Goal: Task Accomplishment & Management: Use online tool/utility

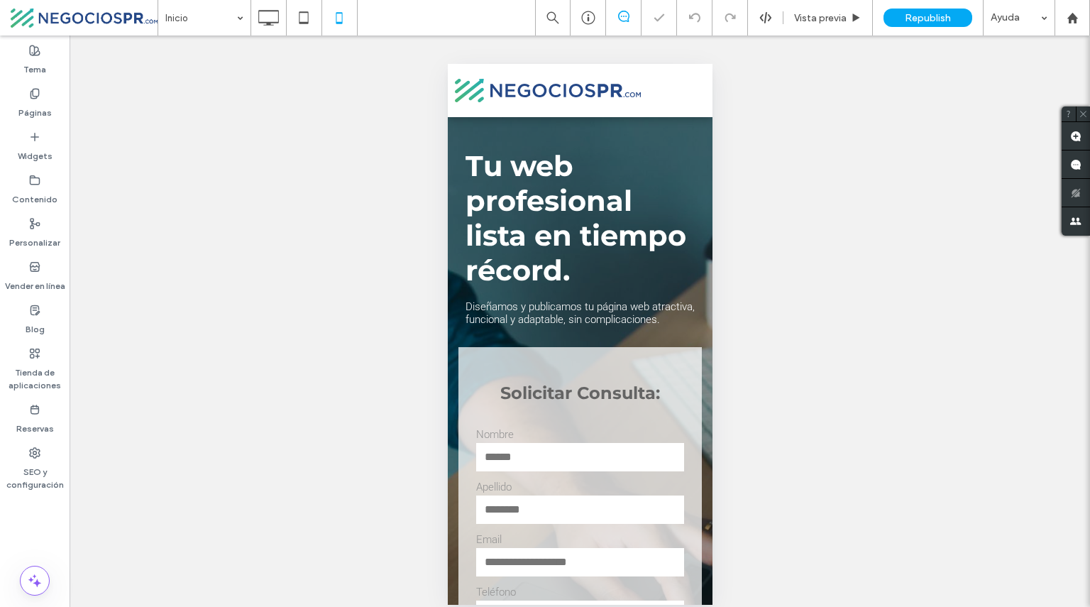
click at [684, 90] on span "menu" at bounding box center [691, 90] width 16 height 1
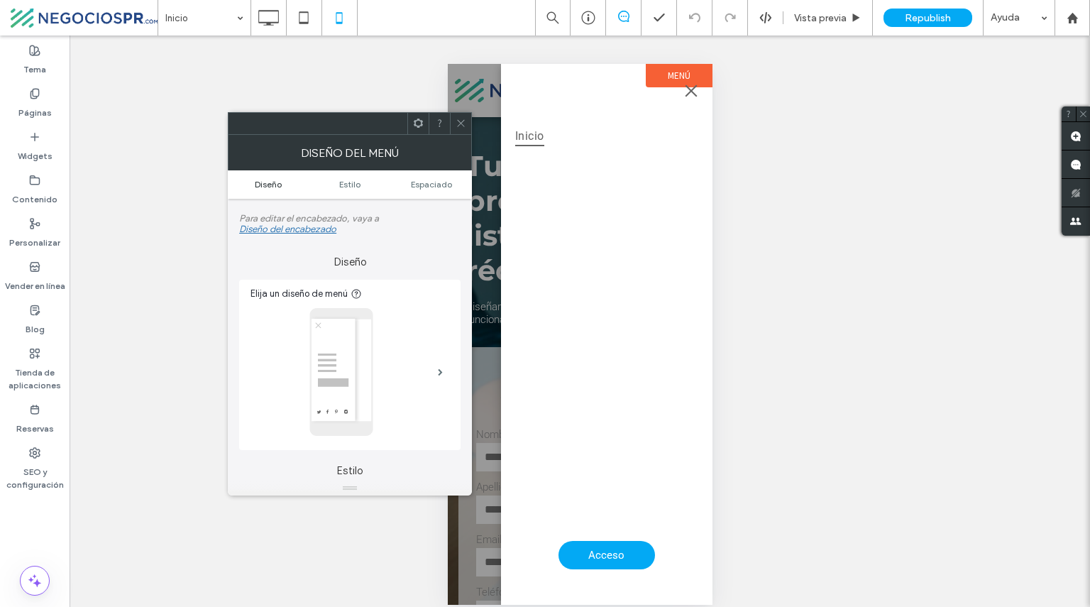
click at [275, 179] on span "Diseño" at bounding box center [268, 184] width 27 height 11
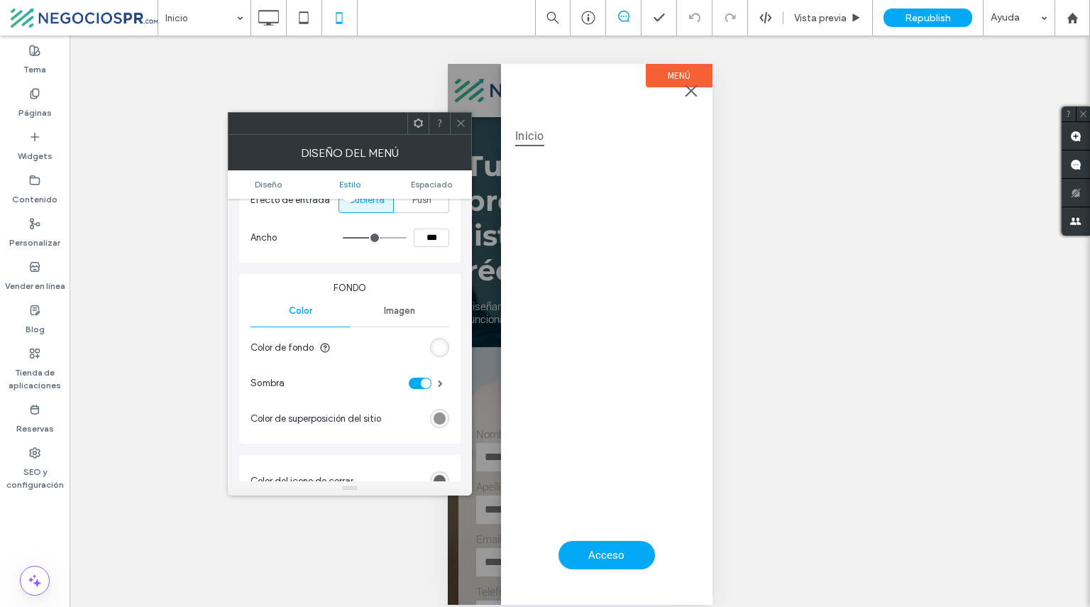
scroll to position [373, 0]
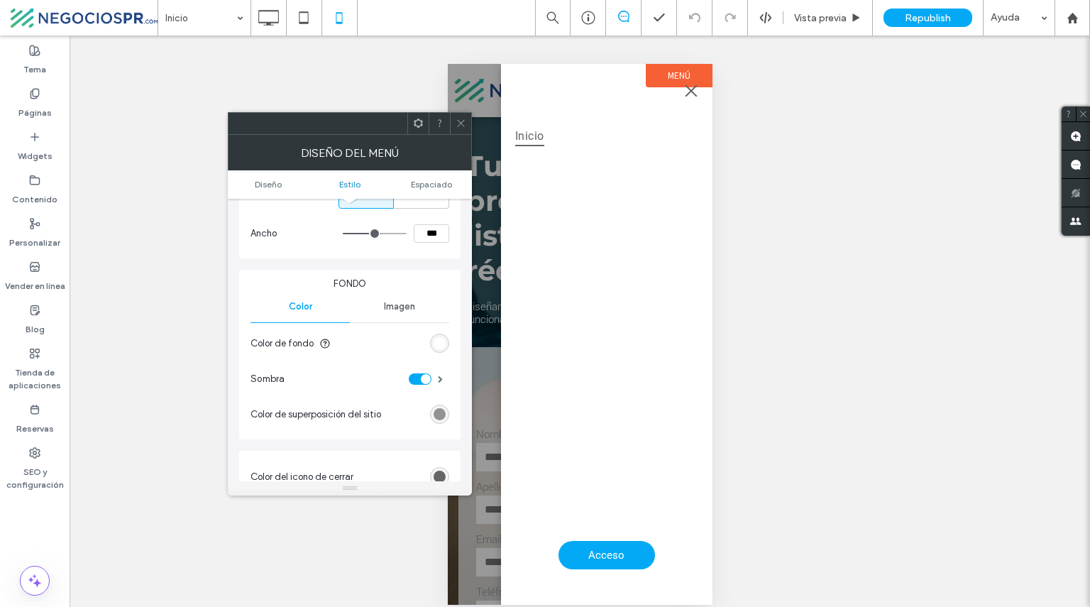
click at [441, 349] on div "rgb(255, 255, 255)" at bounding box center [440, 343] width 12 height 12
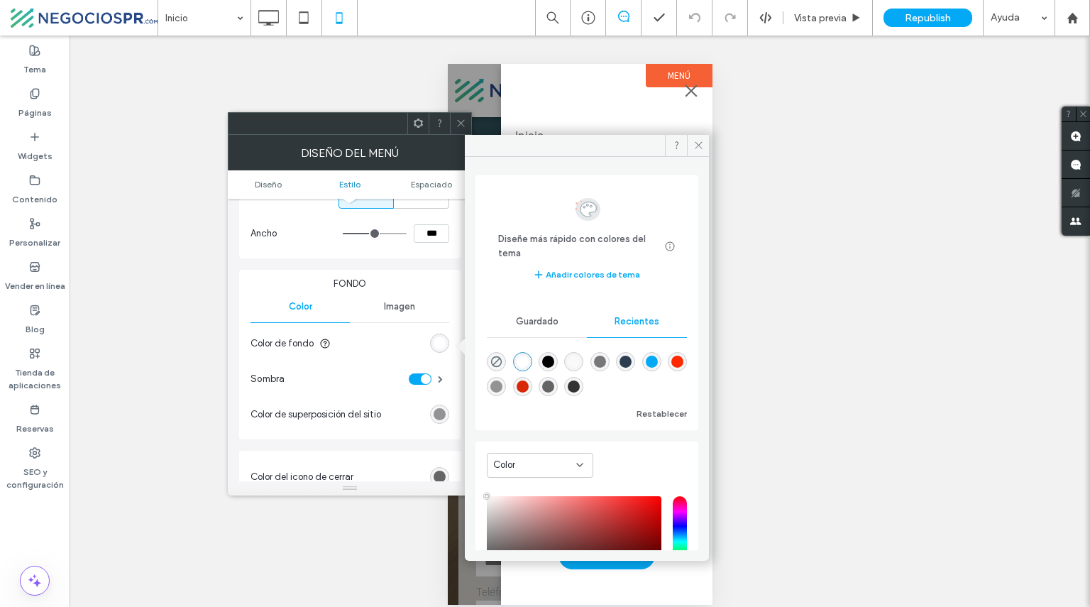
click at [606, 359] on div "rgba(119, 119, 119, 1)" at bounding box center [600, 362] width 12 height 12
type input "*******"
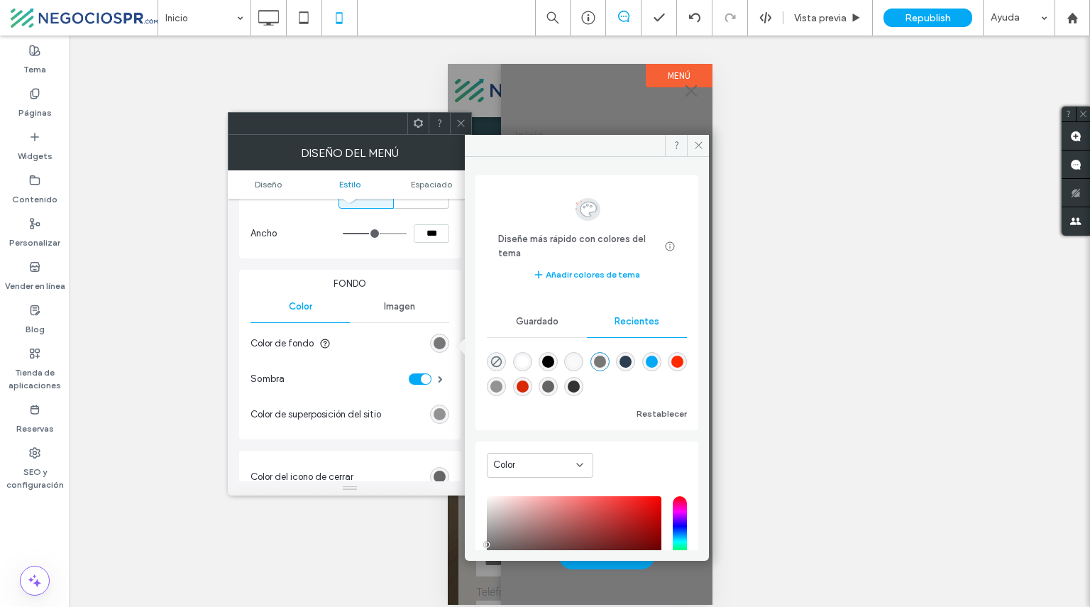
drag, startPoint x: 615, startPoint y: 140, endPoint x: 738, endPoint y: 164, distance: 125.8
click at [749, 169] on body ".wqwq-1{fill:#231f20;} .cls-1q, .cls-2q { fill-rule: evenodd; } .cls-2q { fill:…" at bounding box center [545, 303] width 1090 height 607
click at [700, 146] on use at bounding box center [698, 145] width 7 height 7
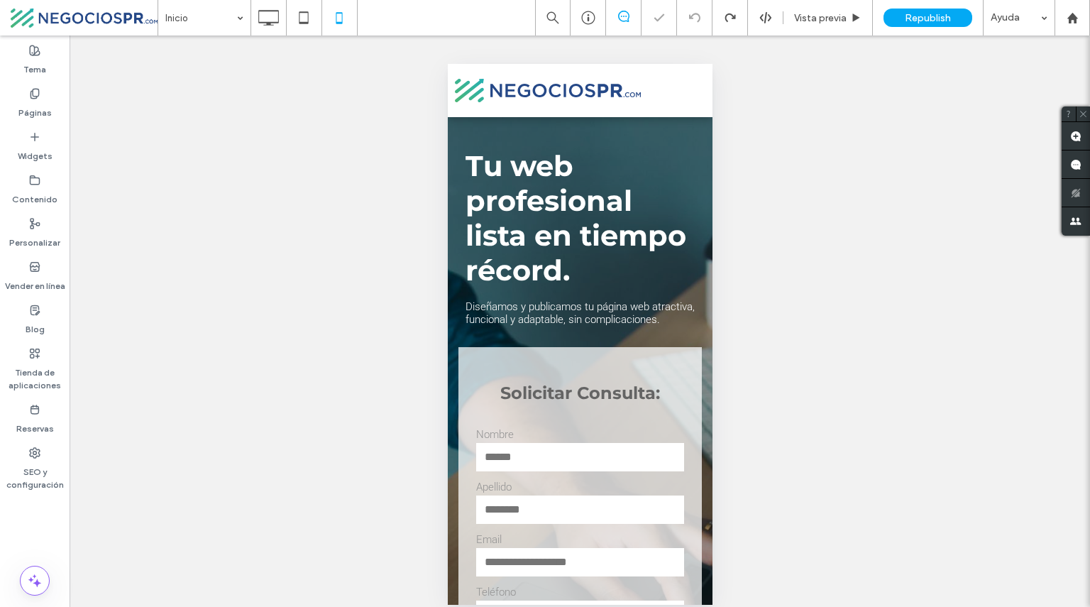
scroll to position [0, 0]
drag, startPoint x: 686, startPoint y: 92, endPoint x: 669, endPoint y: 94, distance: 18.0
click at [676, 94] on button "menu" at bounding box center [690, 91] width 28 height 28
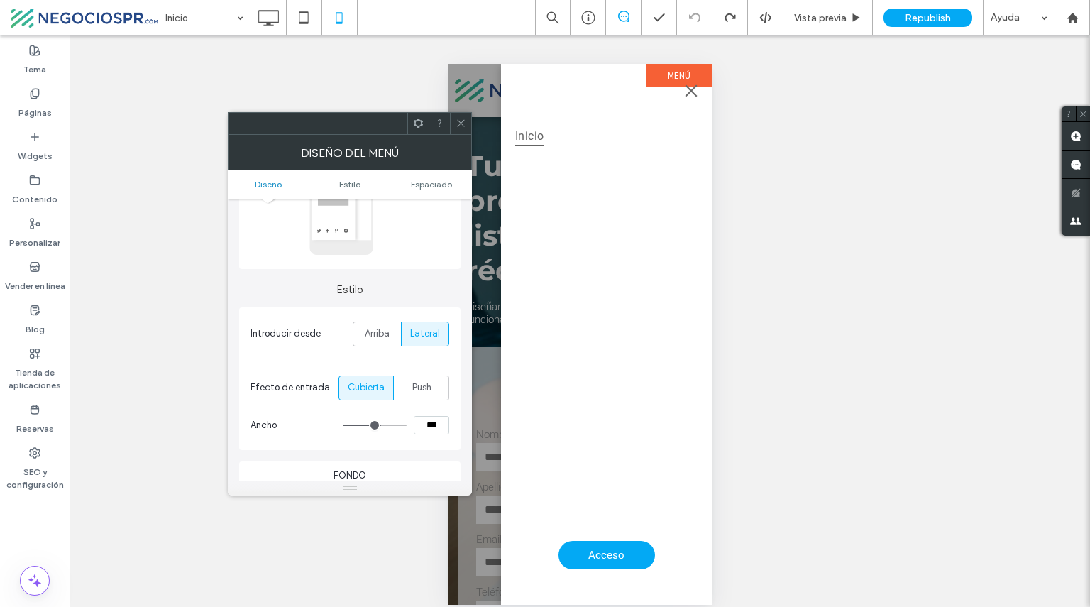
scroll to position [57, 0]
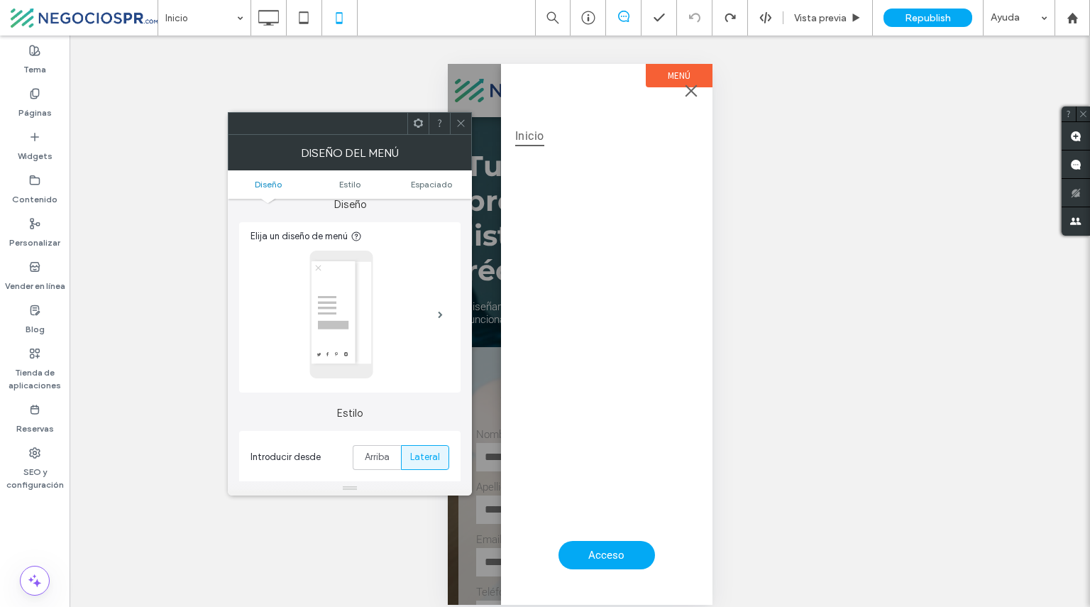
click at [459, 126] on icon at bounding box center [461, 123] width 11 height 11
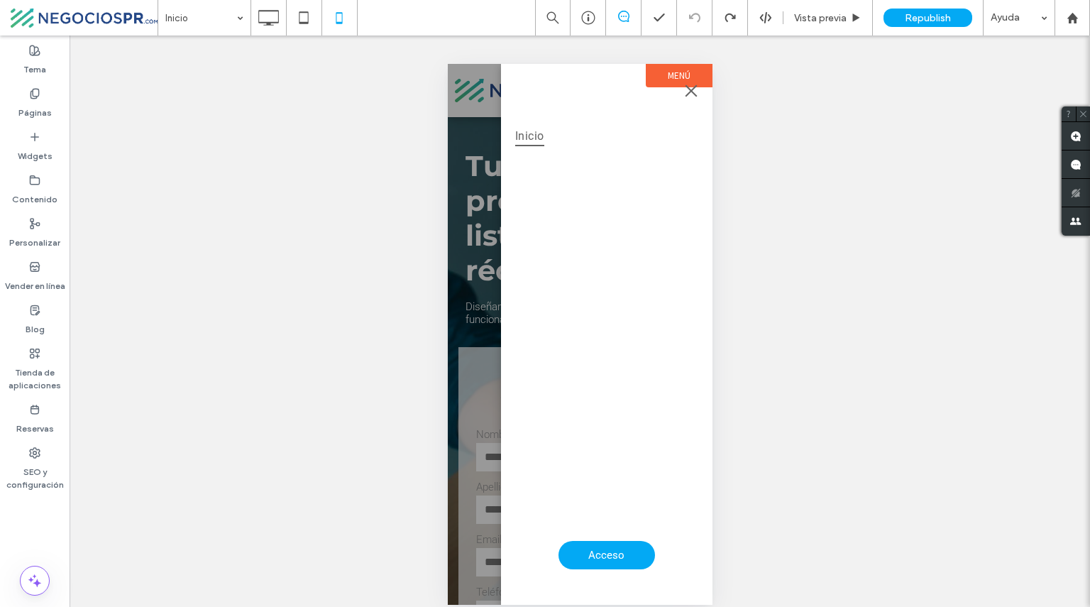
click at [689, 89] on span "menu" at bounding box center [691, 90] width 12 height 12
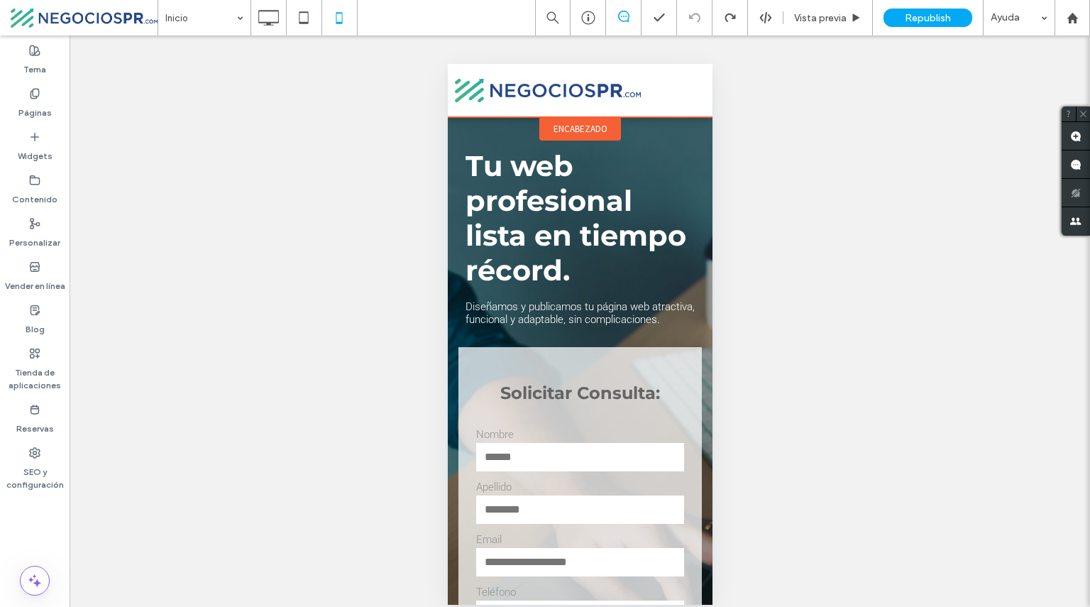
click at [566, 126] on span "encabezado" at bounding box center [580, 129] width 54 height 12
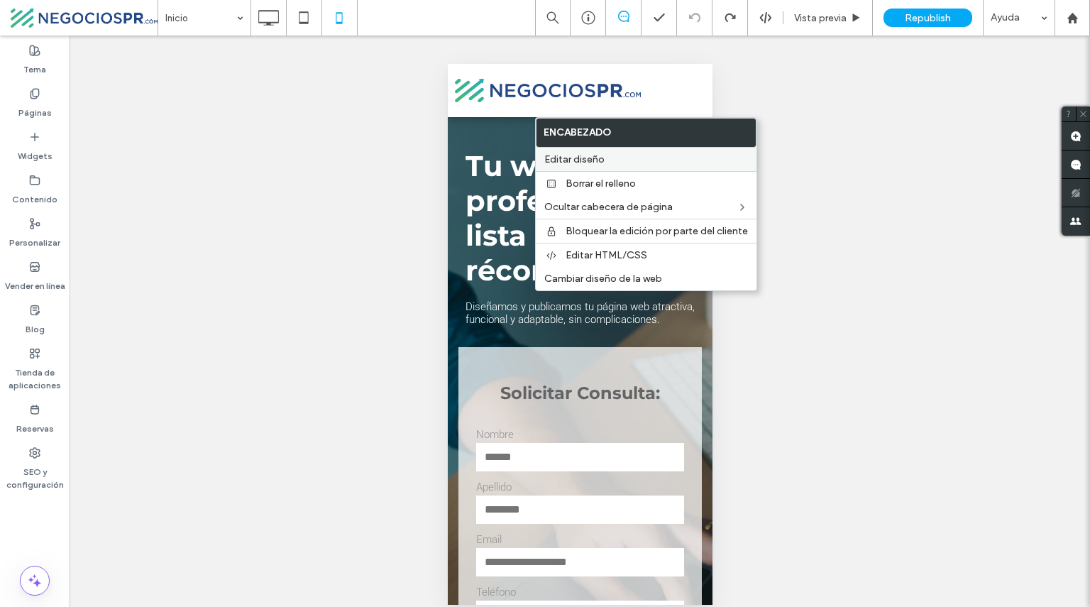
click at [569, 163] on span "Editar diseño" at bounding box center [574, 159] width 60 height 12
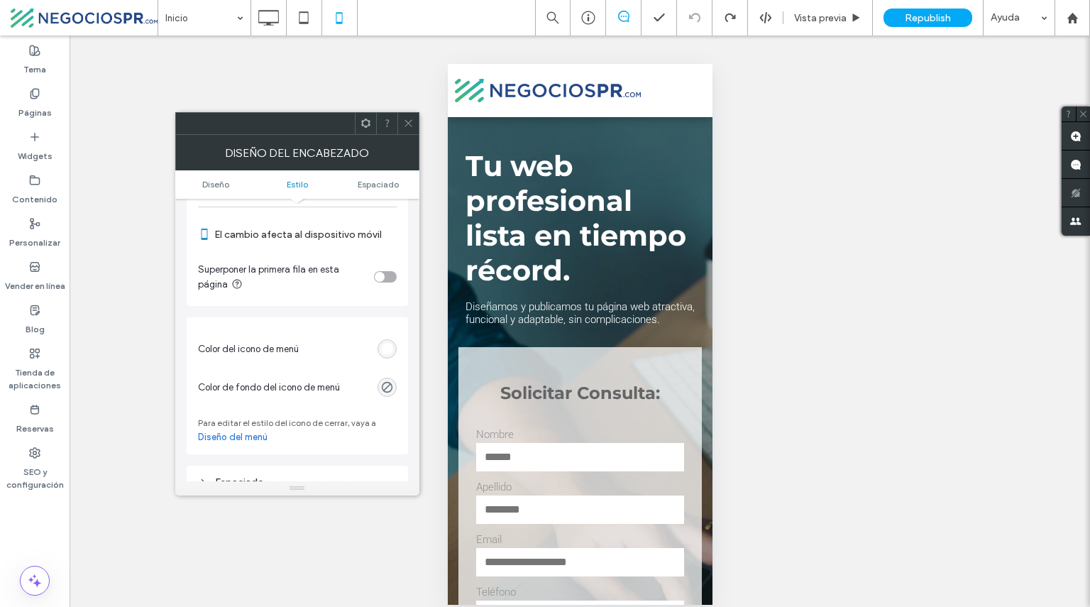
scroll to position [493, 0]
click at [384, 349] on div "rgb(255, 255, 255)" at bounding box center [387, 348] width 12 height 12
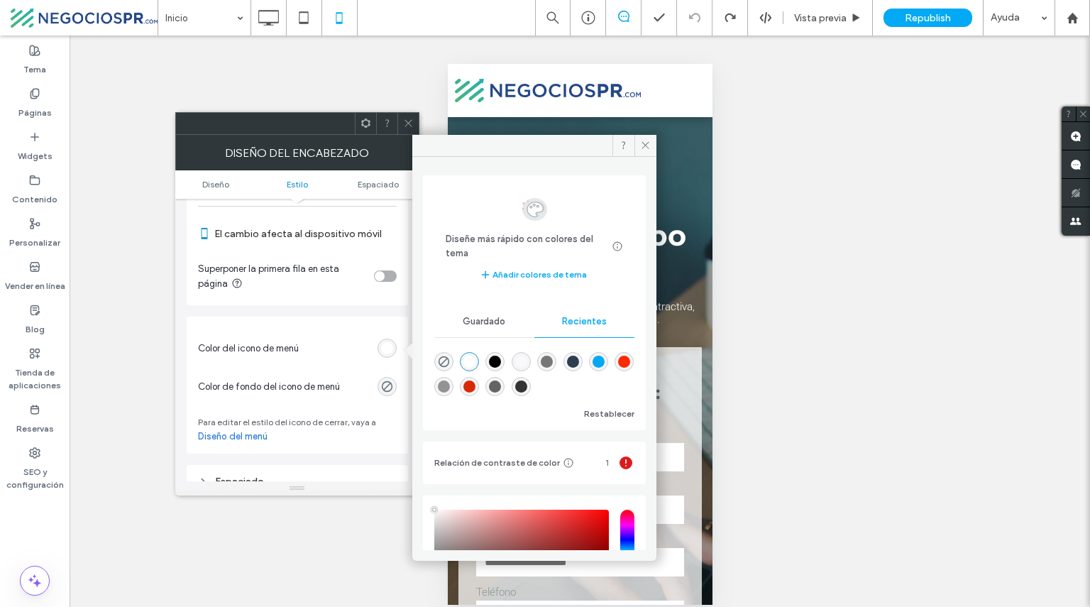
click at [553, 360] on div "rgba(119, 119, 119, 1)" at bounding box center [547, 362] width 12 height 12
click at [501, 383] on div "rgba(100, 100, 100, 1)" at bounding box center [495, 386] width 12 height 12
click at [579, 361] on div "rgba(44, 62, 80, 1)" at bounding box center [573, 362] width 12 height 12
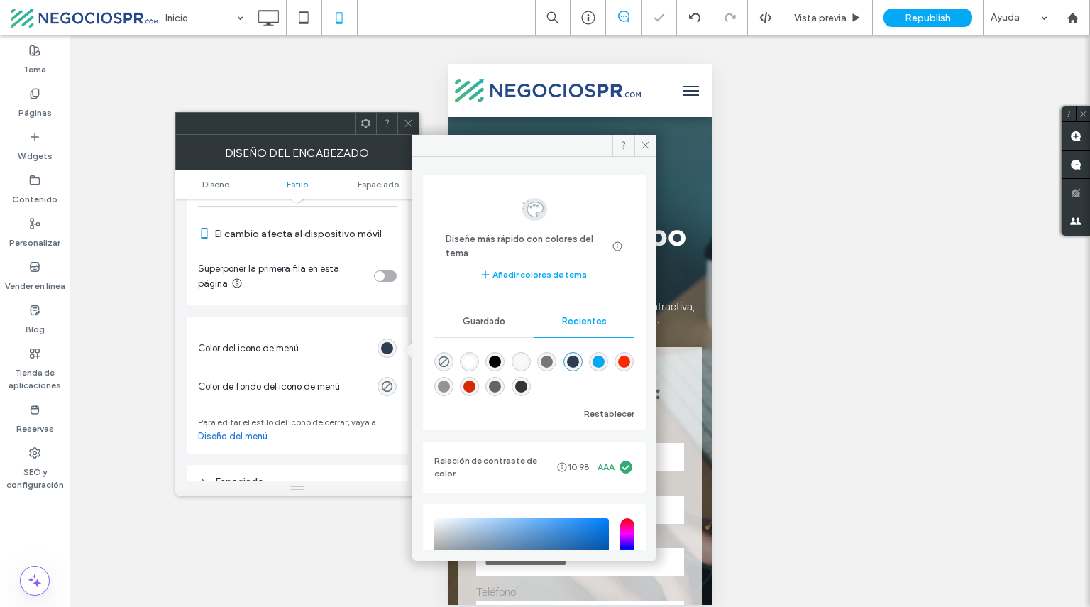
click at [553, 358] on div "rgba(119, 119, 119, 1)" at bounding box center [547, 362] width 12 height 12
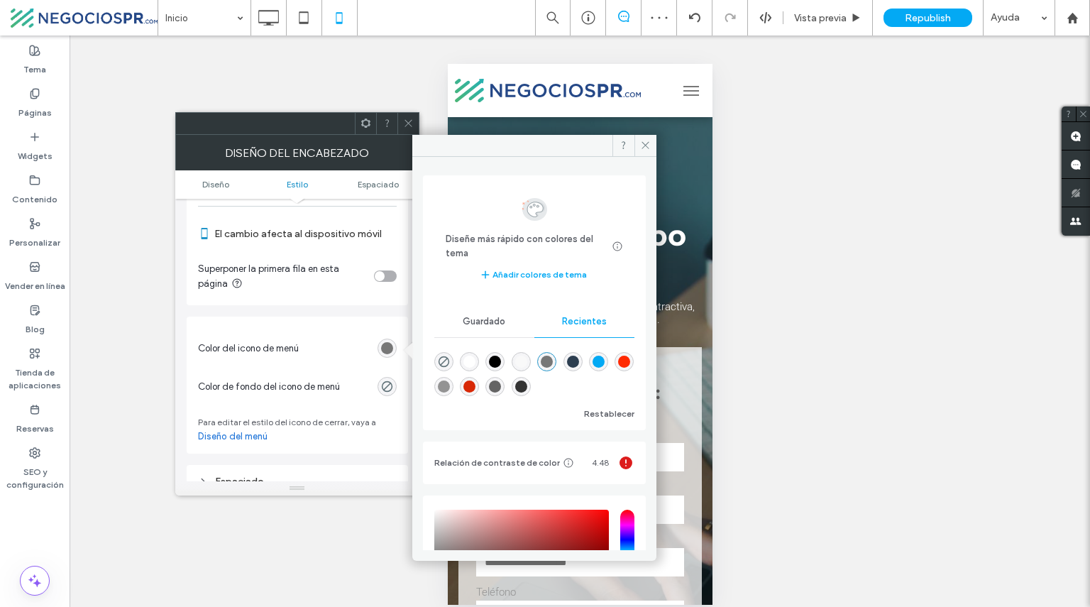
click at [501, 391] on div "rgba(100, 100, 100, 1)" at bounding box center [495, 386] width 12 height 12
click at [553, 363] on div "rgba(119, 119, 119, 1)" at bounding box center [547, 362] width 12 height 12
type input "*******"
click at [647, 140] on icon at bounding box center [645, 145] width 11 height 11
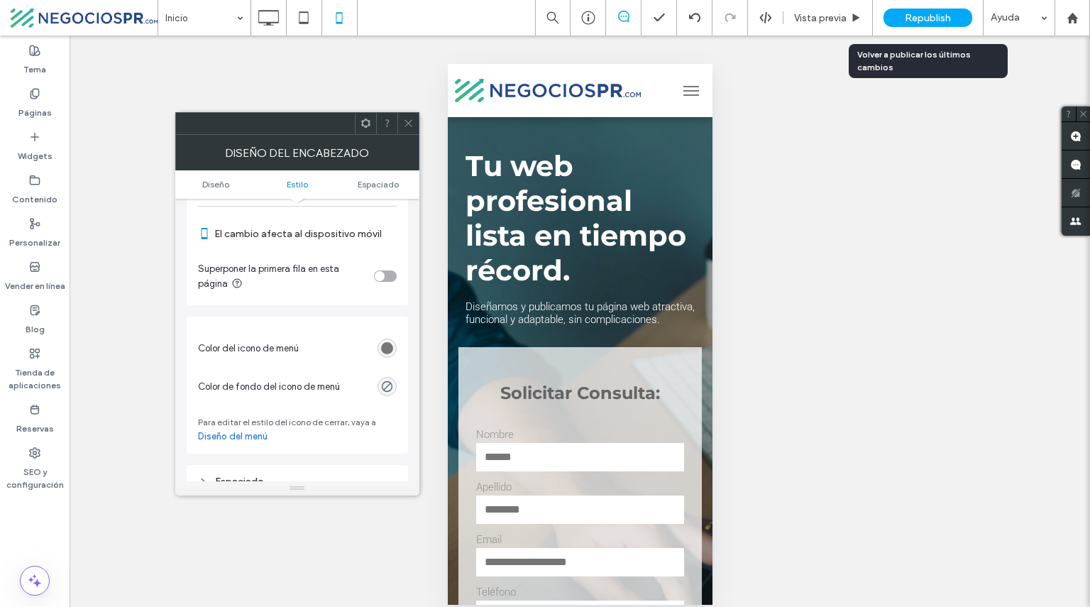
click at [923, 13] on span "Republish" at bounding box center [928, 18] width 46 height 12
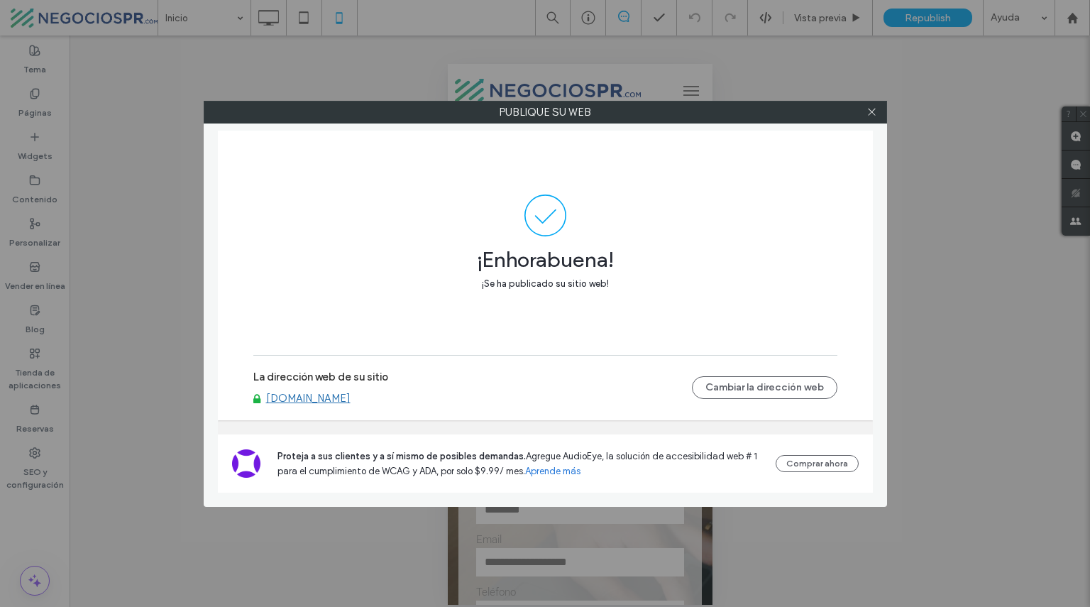
click at [923, 13] on div "Publique su web ¡Enhorabuena! ¡Se ha publicado su sitio web! La dirección web d…" at bounding box center [545, 303] width 1090 height 607
click at [868, 111] on icon at bounding box center [872, 111] width 11 height 11
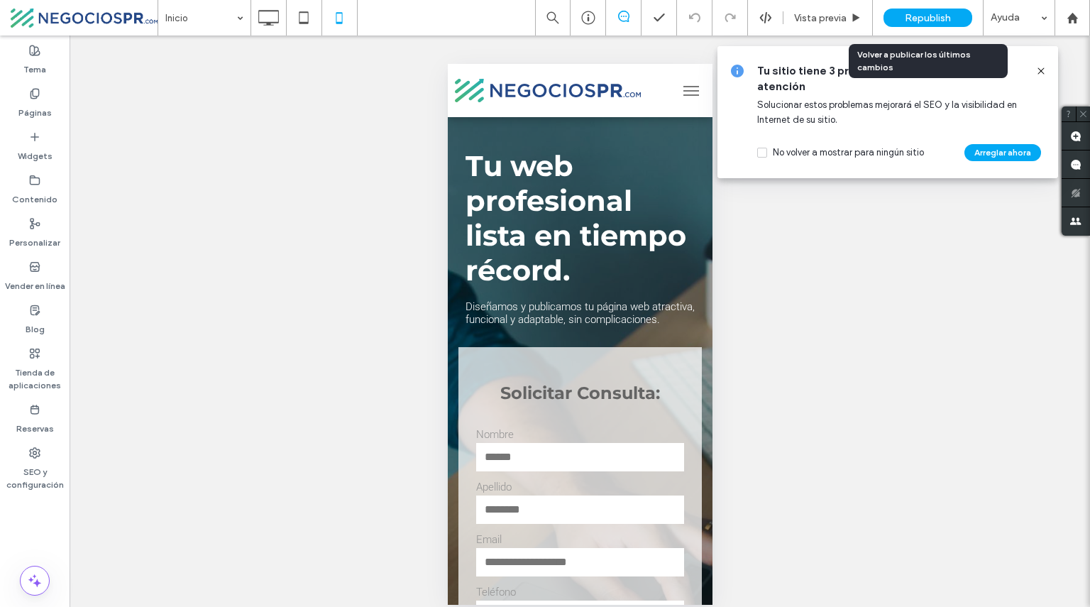
click at [928, 18] on span "Republish" at bounding box center [928, 18] width 46 height 12
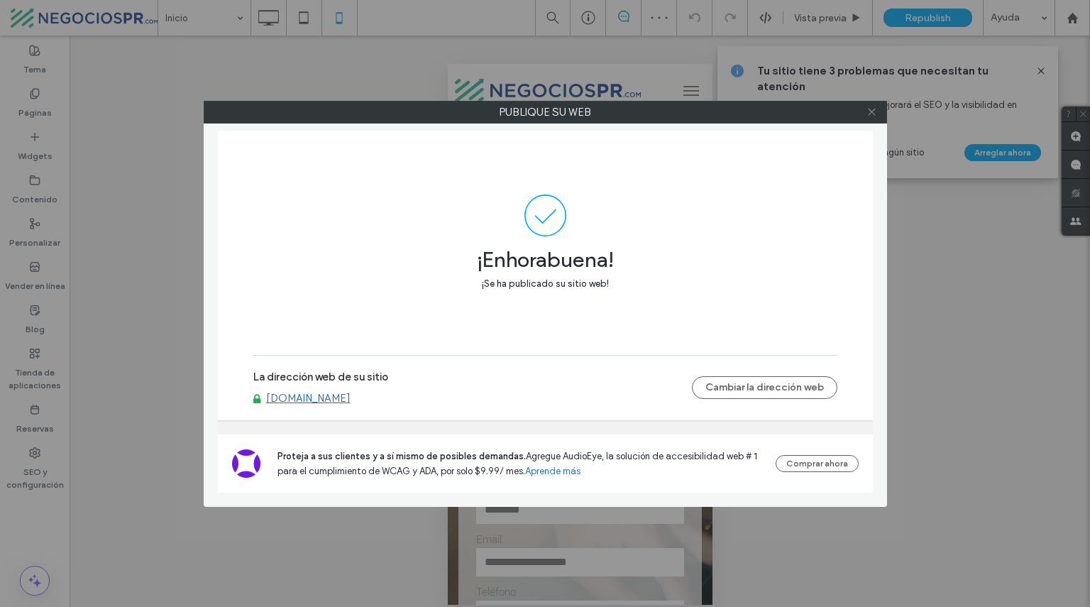
click at [869, 114] on icon at bounding box center [872, 111] width 11 height 11
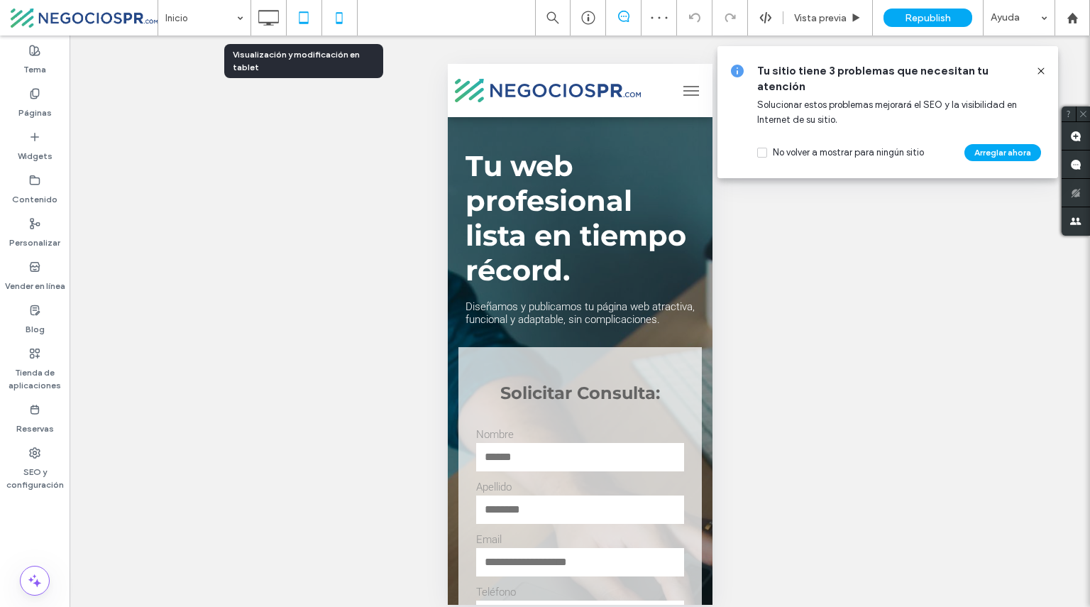
click at [311, 18] on icon at bounding box center [304, 18] width 28 height 28
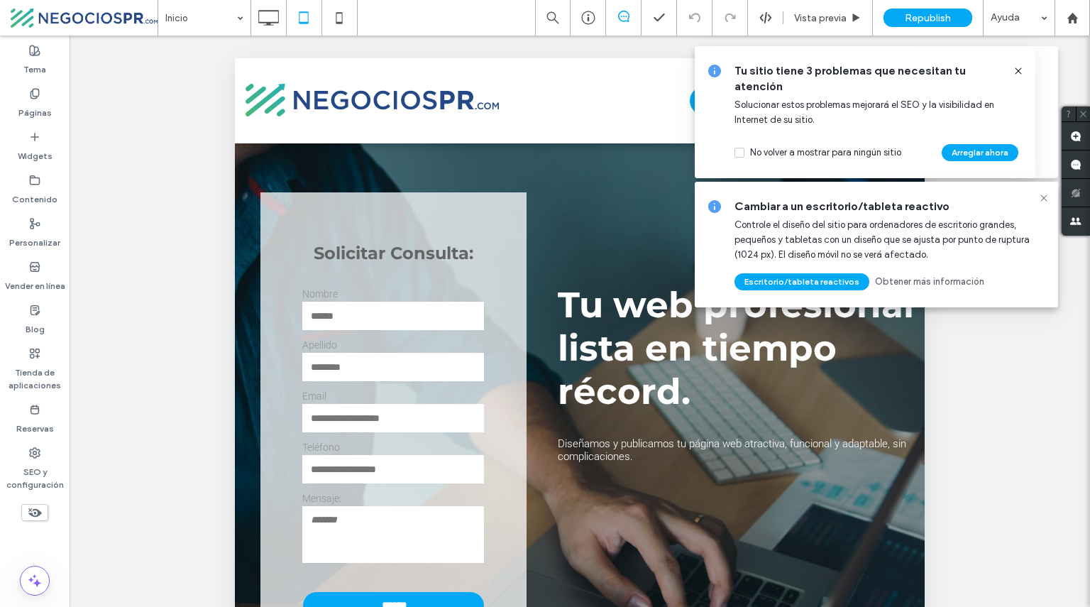
scroll to position [0, 0]
click at [1016, 69] on icon at bounding box center [1018, 70] width 11 height 11
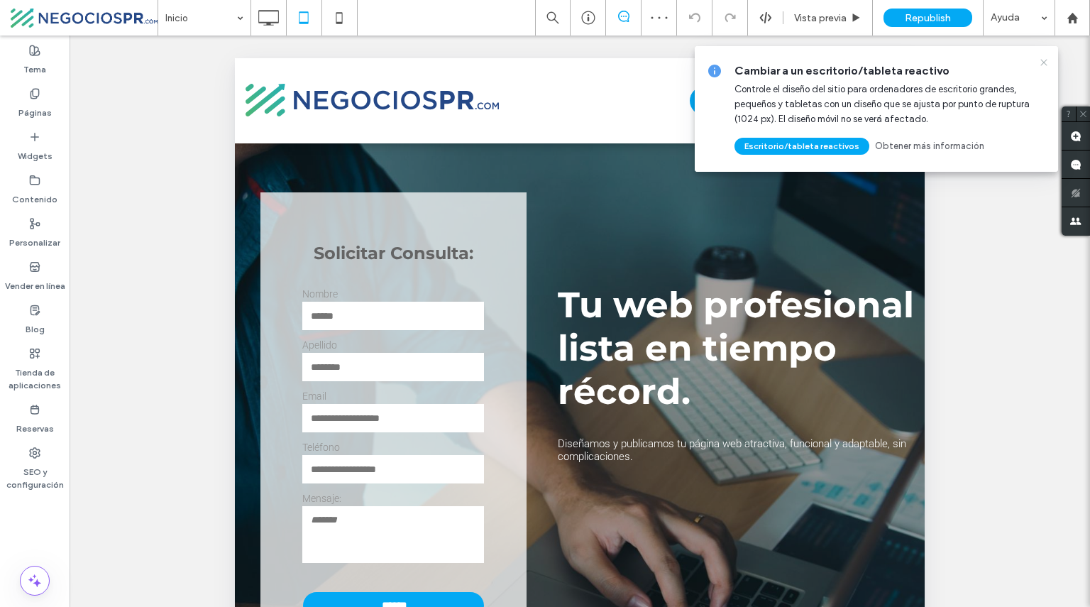
click at [1040, 63] on icon at bounding box center [1043, 62] width 11 height 11
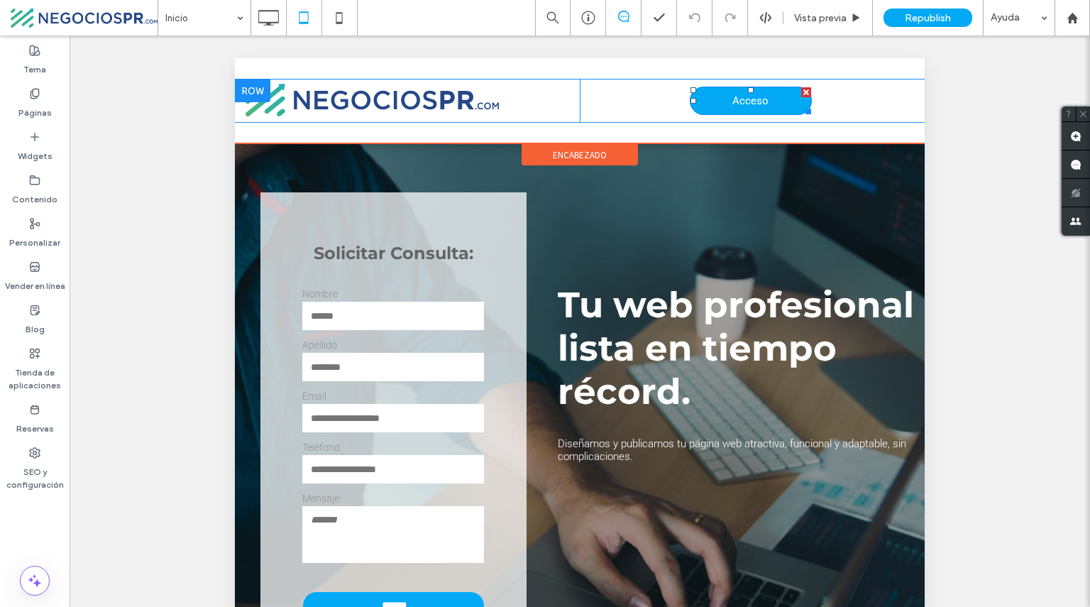
click at [745, 102] on span "Acceso" at bounding box center [751, 100] width 36 height 13
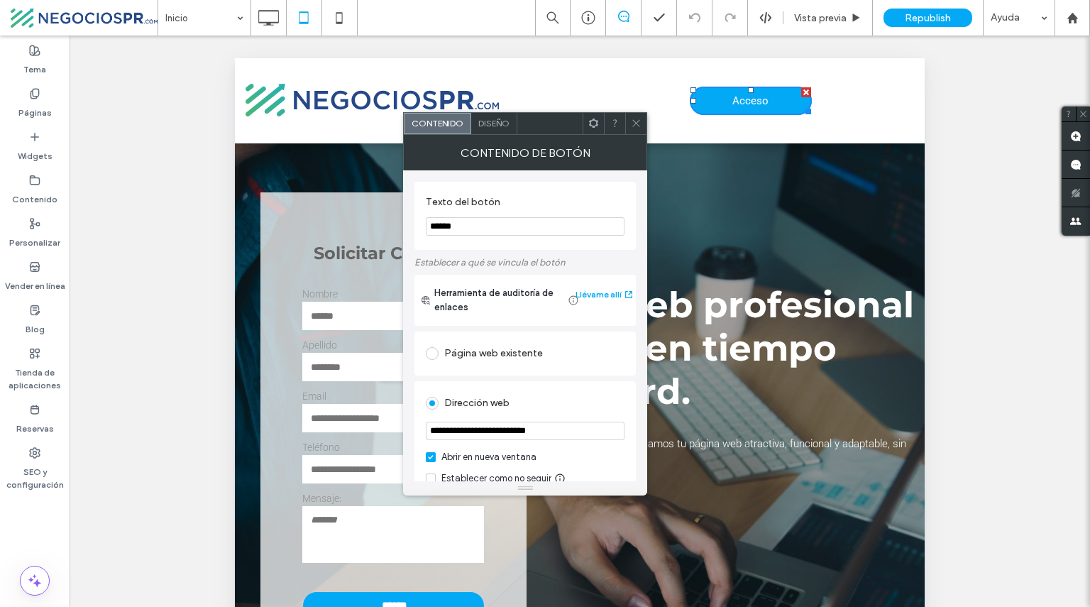
click at [634, 121] on icon at bounding box center [636, 123] width 11 height 11
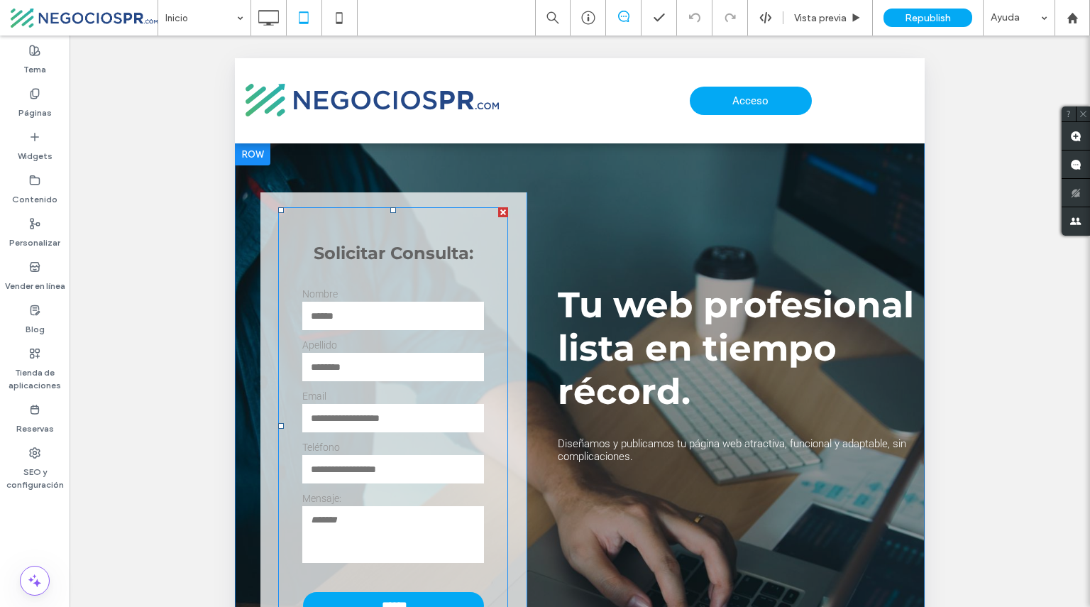
click at [441, 301] on div "Nombre" at bounding box center [393, 310] width 202 height 44
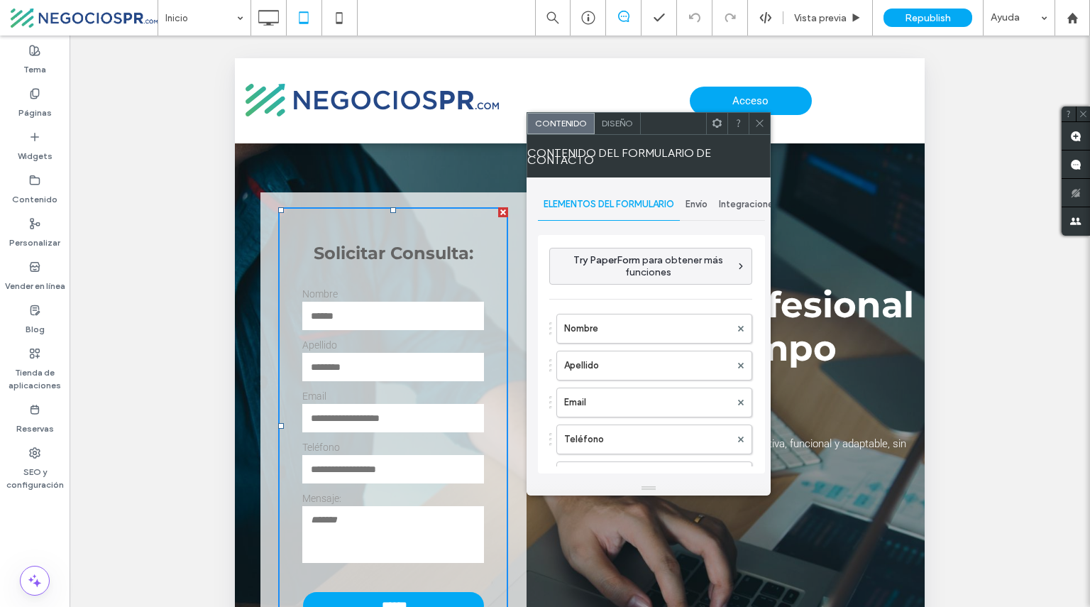
click at [701, 202] on span "Envío" at bounding box center [697, 204] width 22 height 11
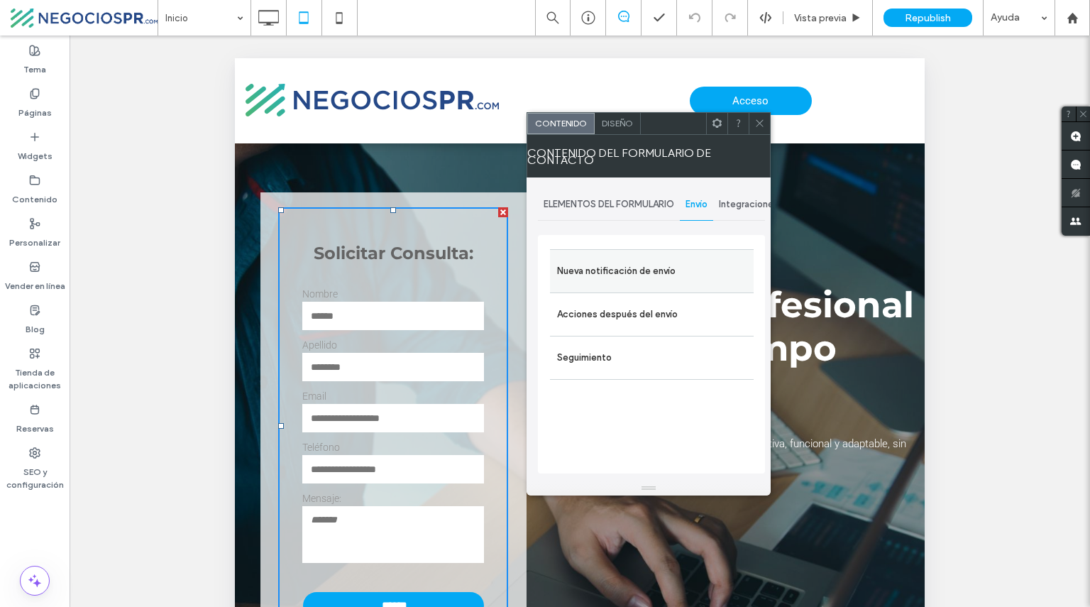
click at [693, 273] on label "Nueva notificación de envío" at bounding box center [652, 271] width 190 height 28
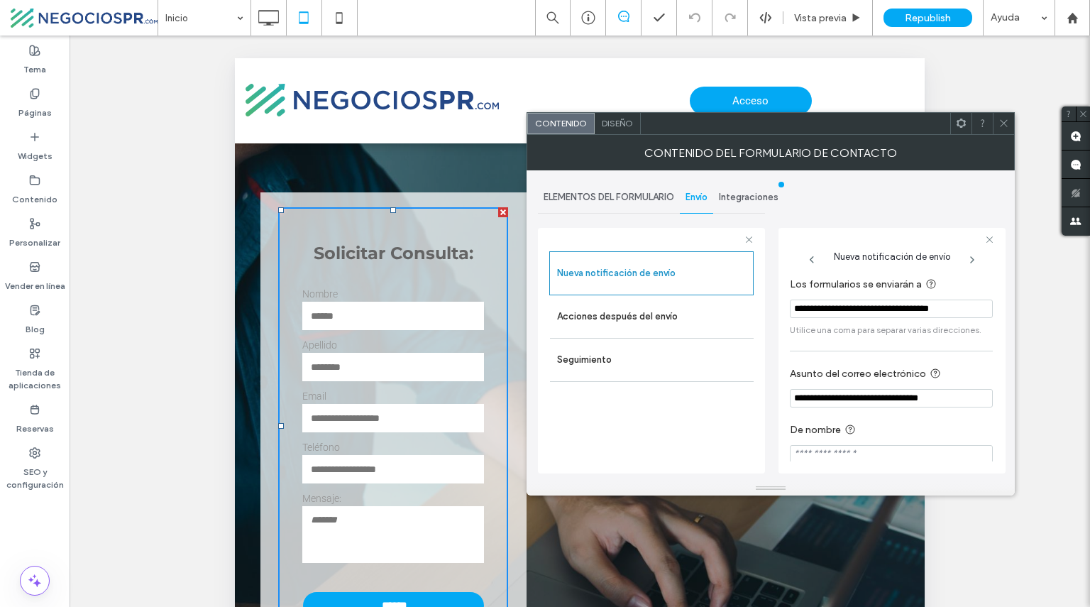
click at [880, 309] on input "**********" at bounding box center [891, 309] width 203 height 18
type input "**********"
click at [953, 398] on input "**********" at bounding box center [891, 398] width 203 height 18
type input "**********"
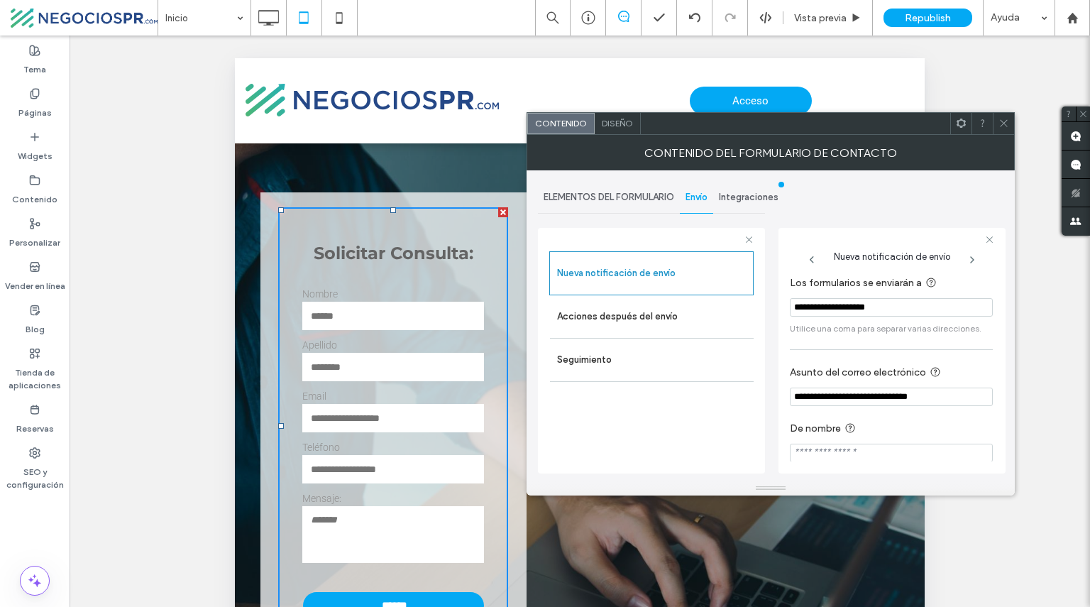
click at [1001, 121] on icon at bounding box center [1004, 123] width 11 height 11
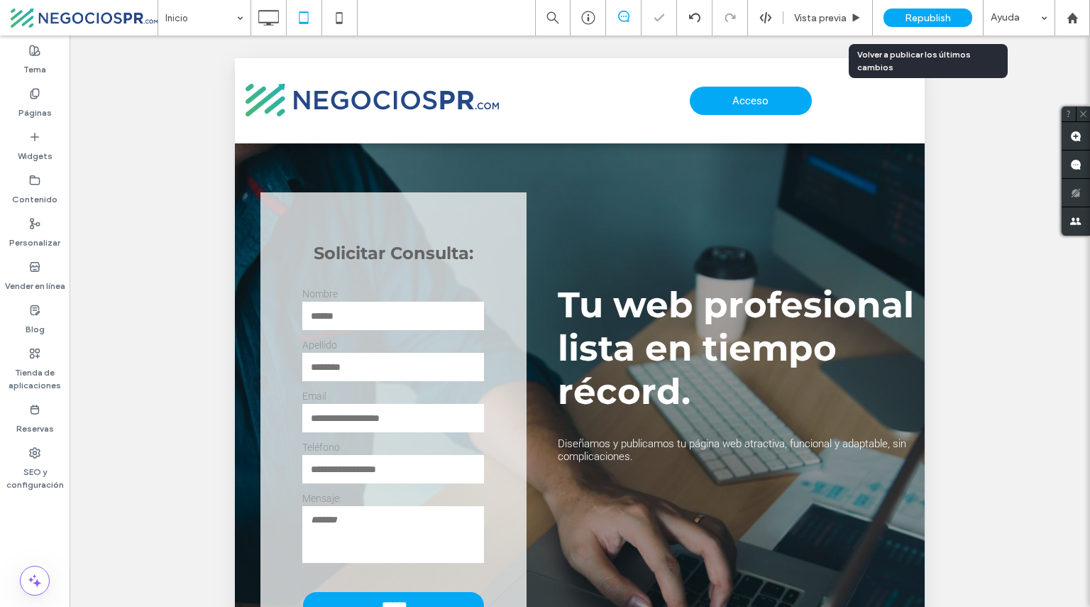
click at [944, 18] on span "Republish" at bounding box center [928, 18] width 46 height 12
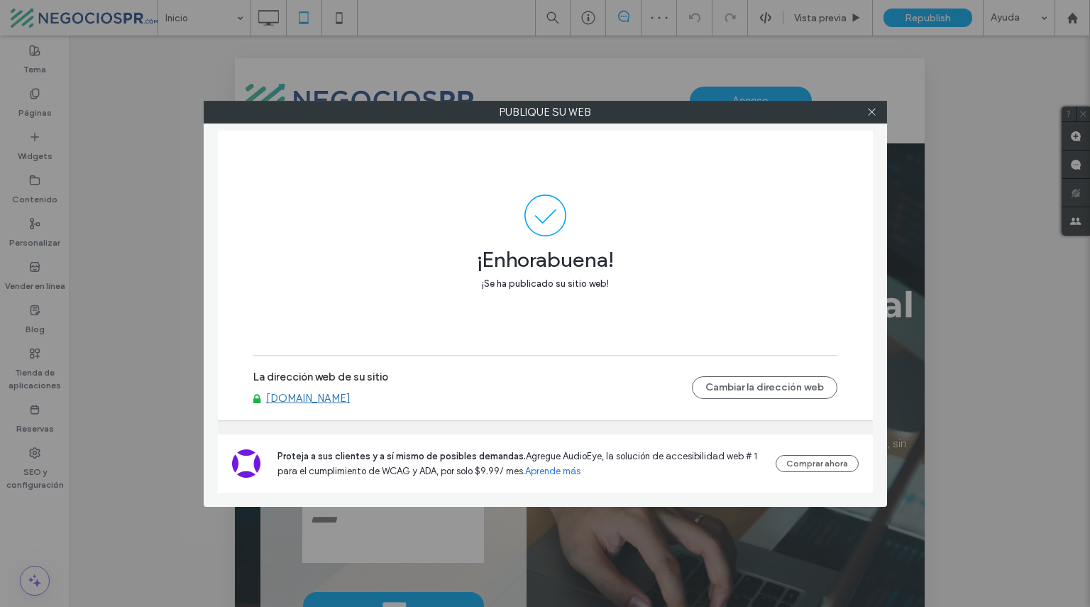
click at [319, 401] on link "[DOMAIN_NAME]" at bounding box center [308, 398] width 84 height 13
click at [870, 109] on icon at bounding box center [872, 111] width 11 height 11
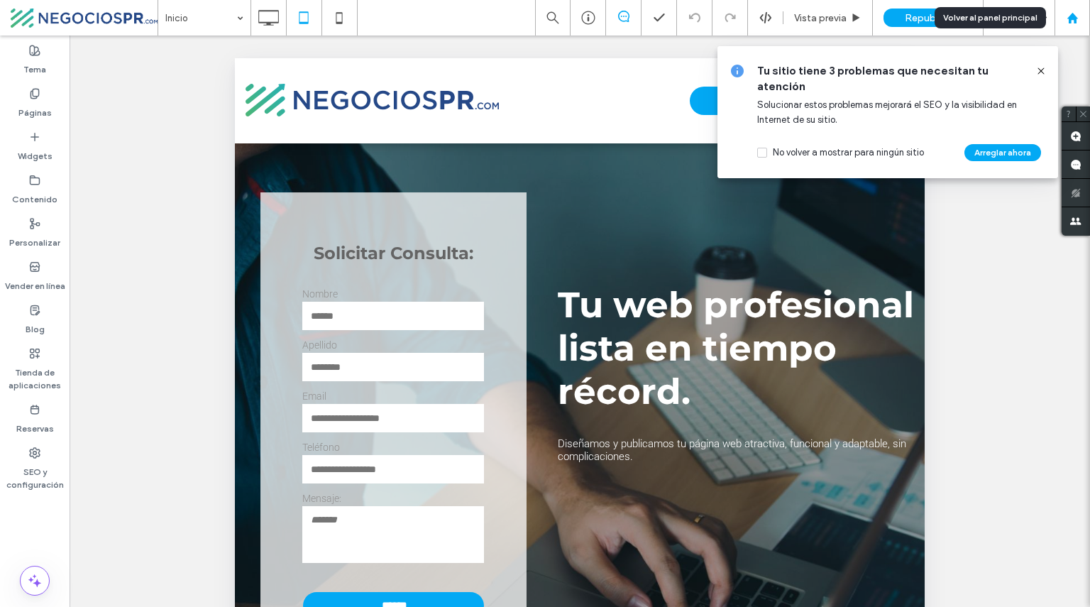
click at [1081, 18] on div at bounding box center [1072, 18] width 34 height 12
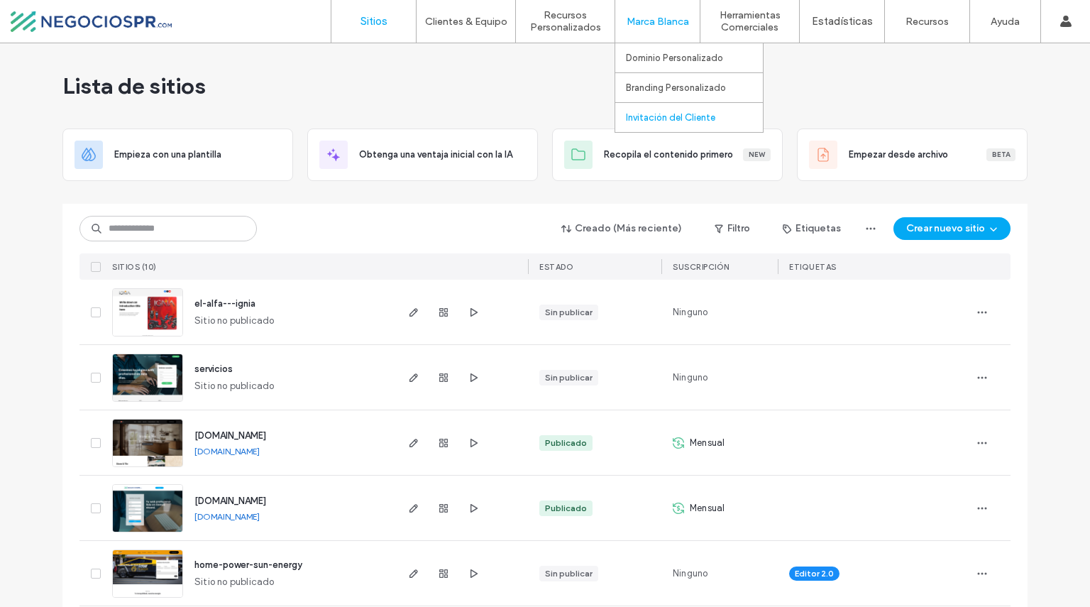
click at [659, 116] on label "Invitación del Cliente" at bounding box center [670, 117] width 89 height 11
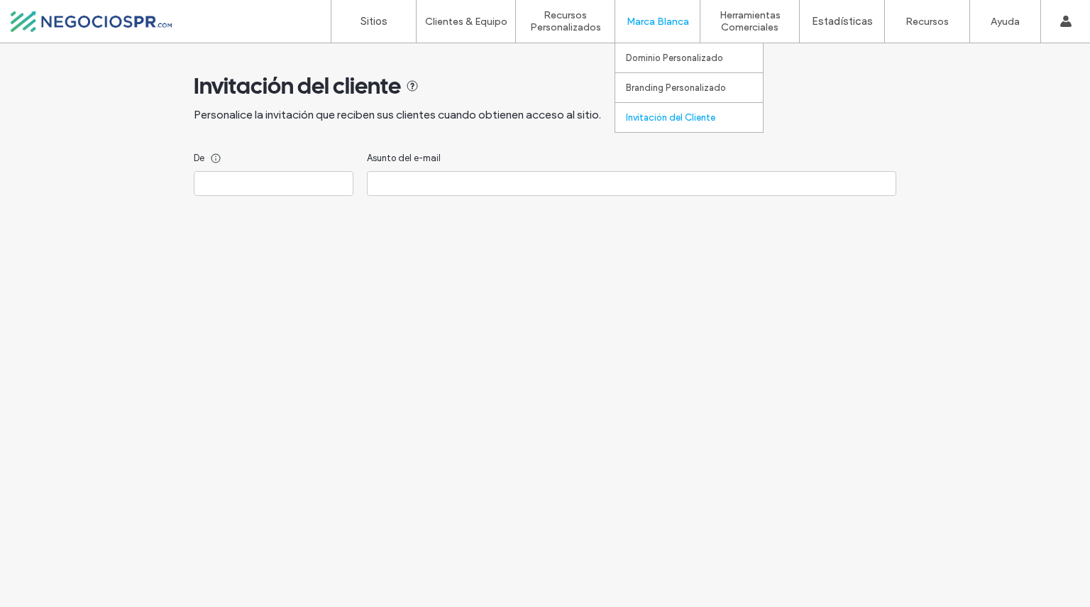
type input "**********"
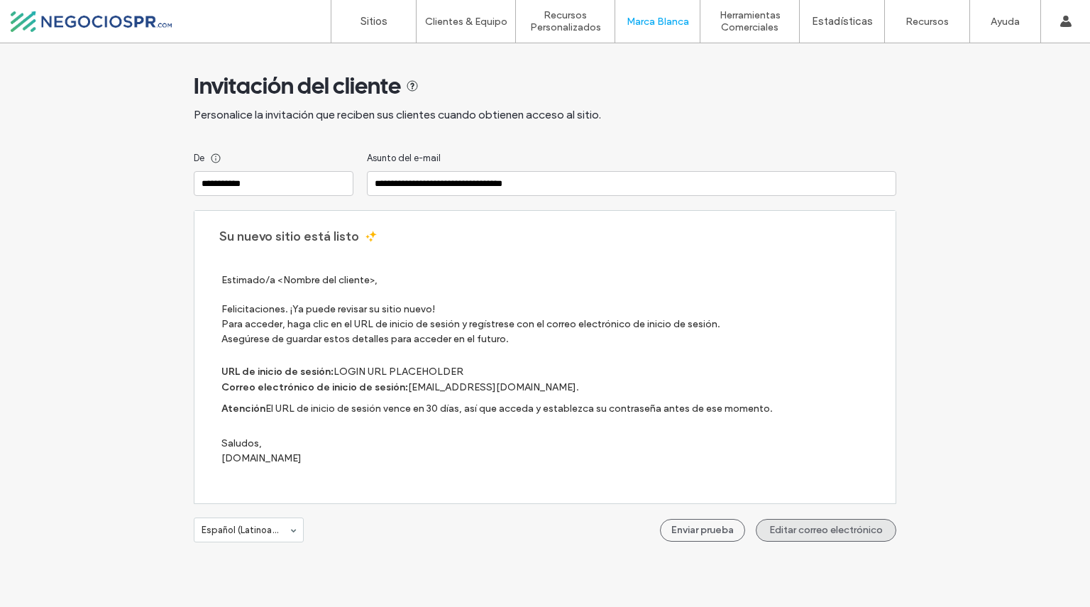
click at [801, 525] on button "Editar correo electrónico" at bounding box center [826, 530] width 141 height 23
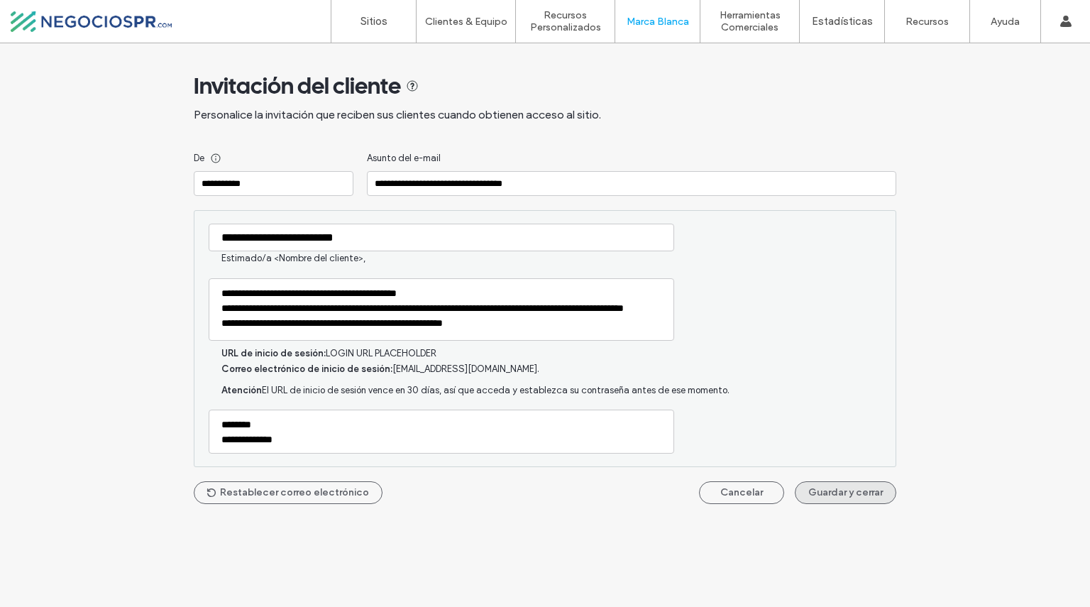
click at [830, 483] on button "Guardar y cerrar" at bounding box center [846, 492] width 102 height 23
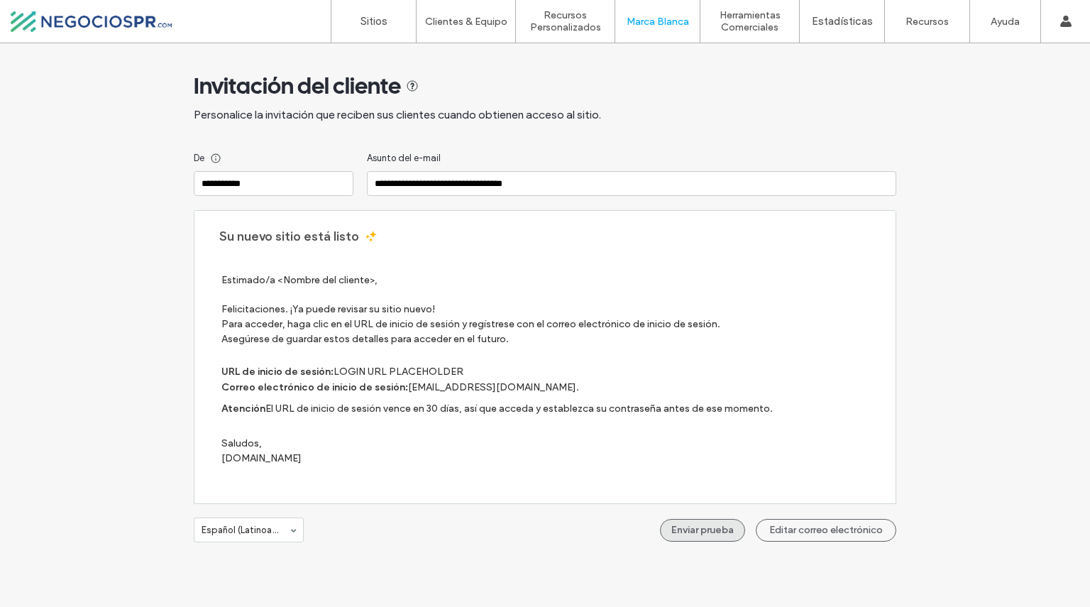
click at [701, 525] on button "Enviar prueba" at bounding box center [702, 530] width 85 height 23
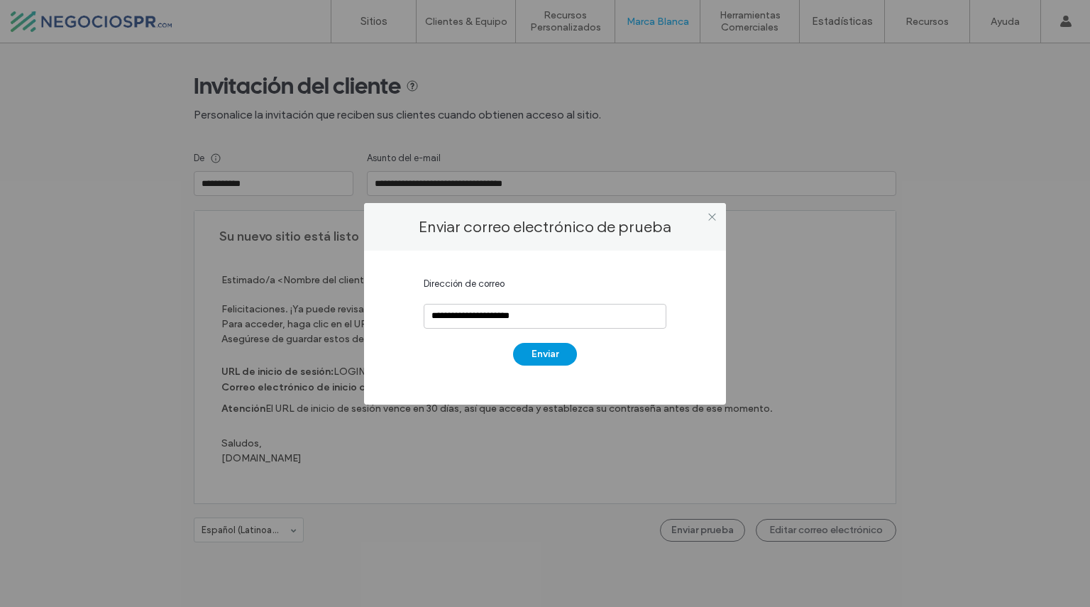
click at [538, 348] on button "Enviar" at bounding box center [545, 354] width 64 height 23
click at [708, 214] on icon at bounding box center [712, 217] width 11 height 11
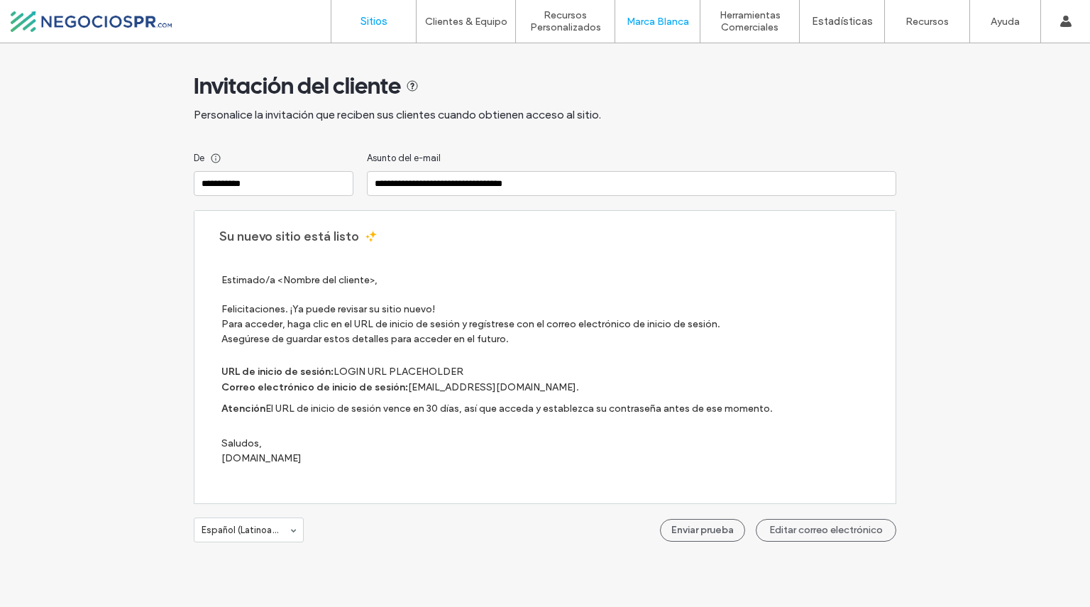
click at [365, 21] on label "Sitios" at bounding box center [374, 21] width 27 height 13
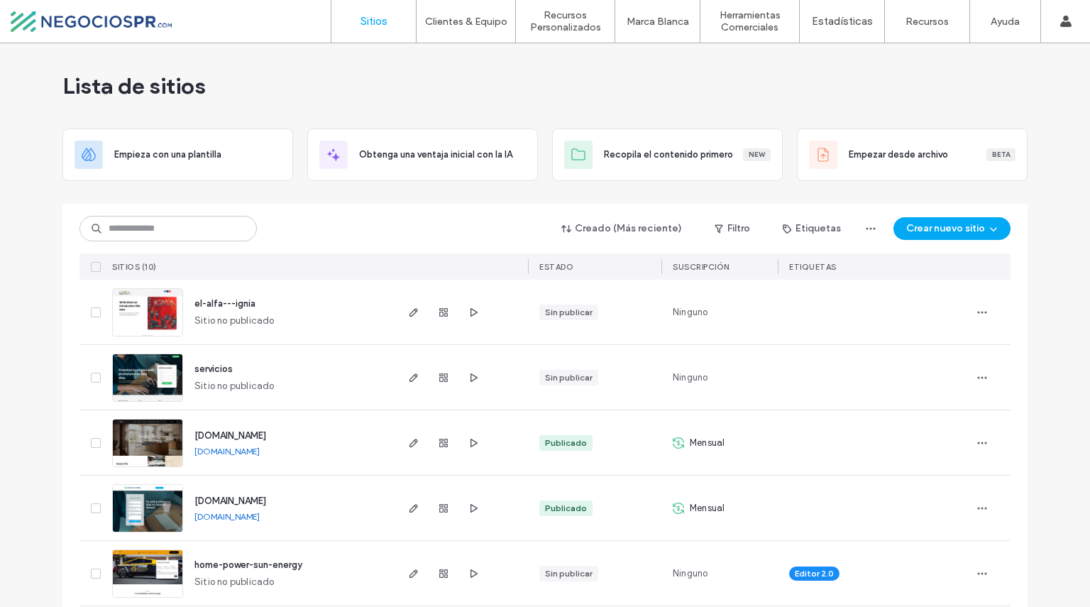
click at [371, 13] on link "Sitios" at bounding box center [373, 21] width 84 height 43
click at [925, 228] on button "Crear nuevo sitio" at bounding box center [952, 228] width 117 height 23
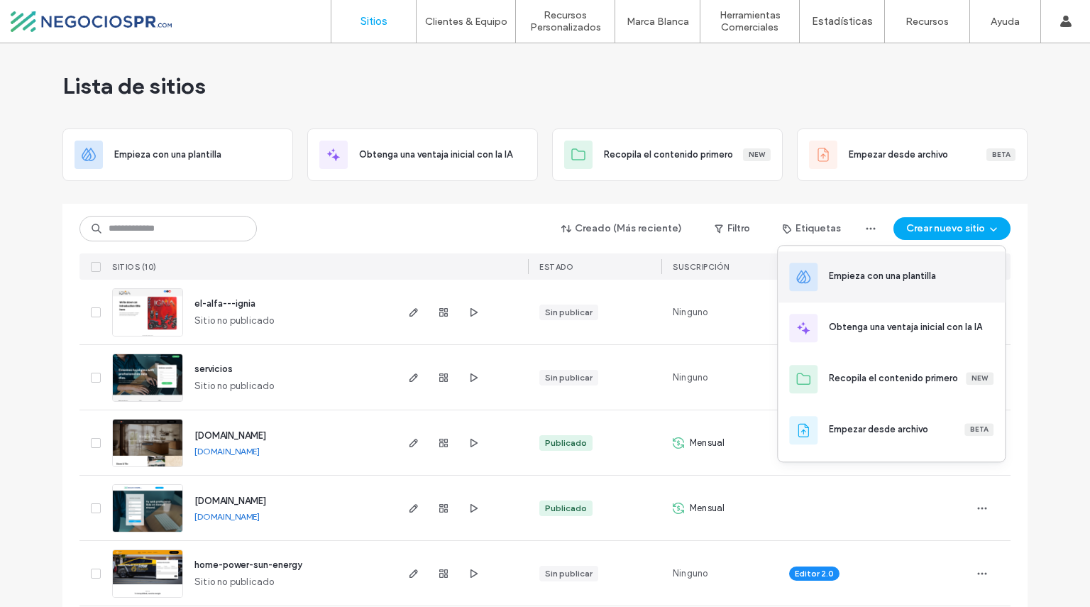
click at [866, 282] on div "Empieza con una plantilla" at bounding box center [882, 276] width 107 height 14
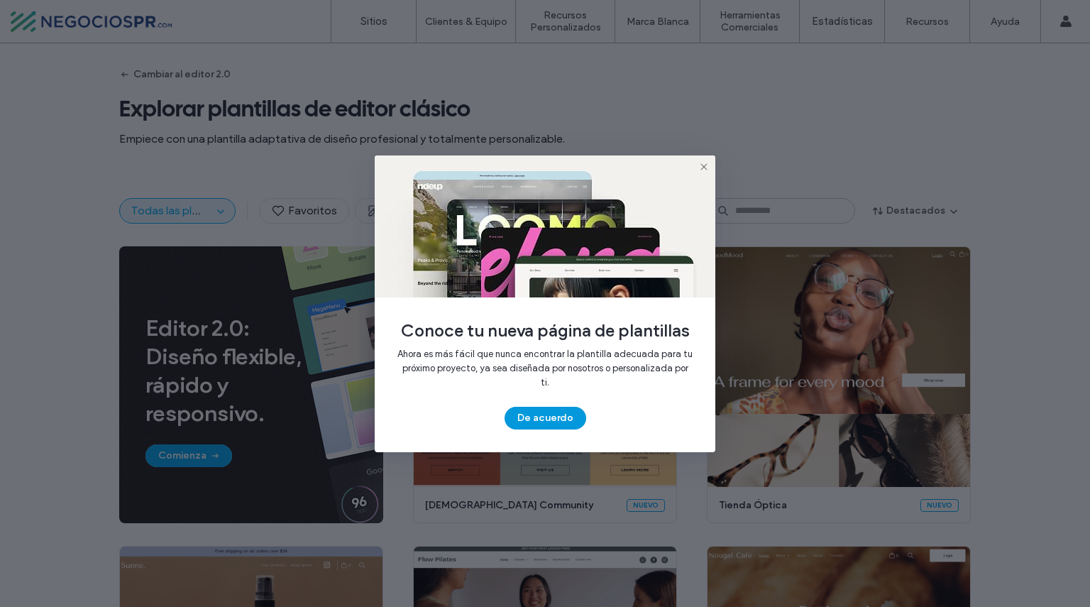
click at [542, 411] on button "De acuerdo" at bounding box center [546, 418] width 82 height 23
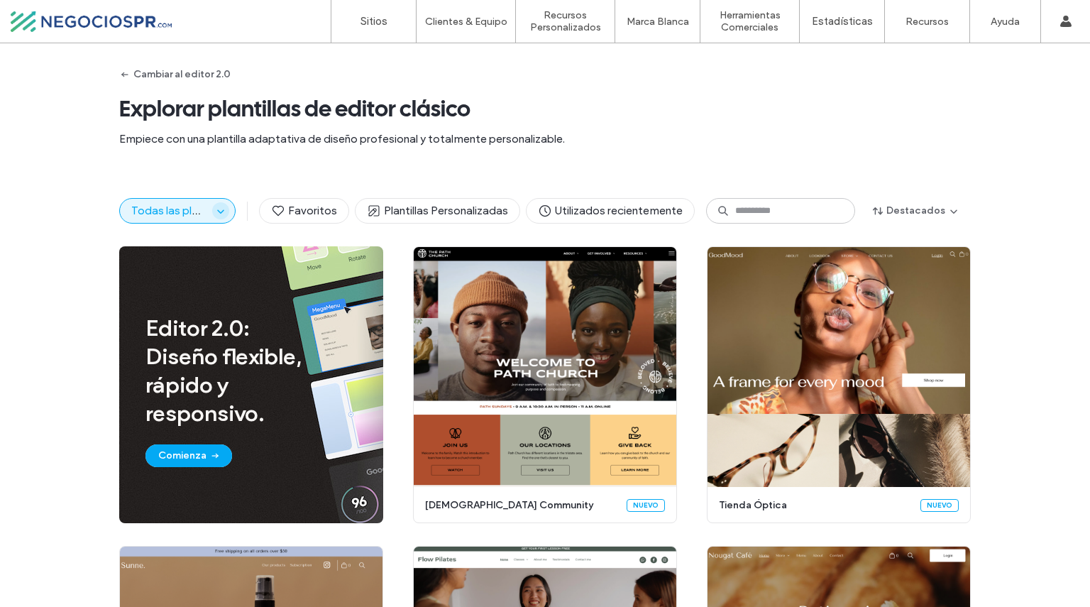
click at [212, 204] on span "button" at bounding box center [220, 210] width 17 height 17
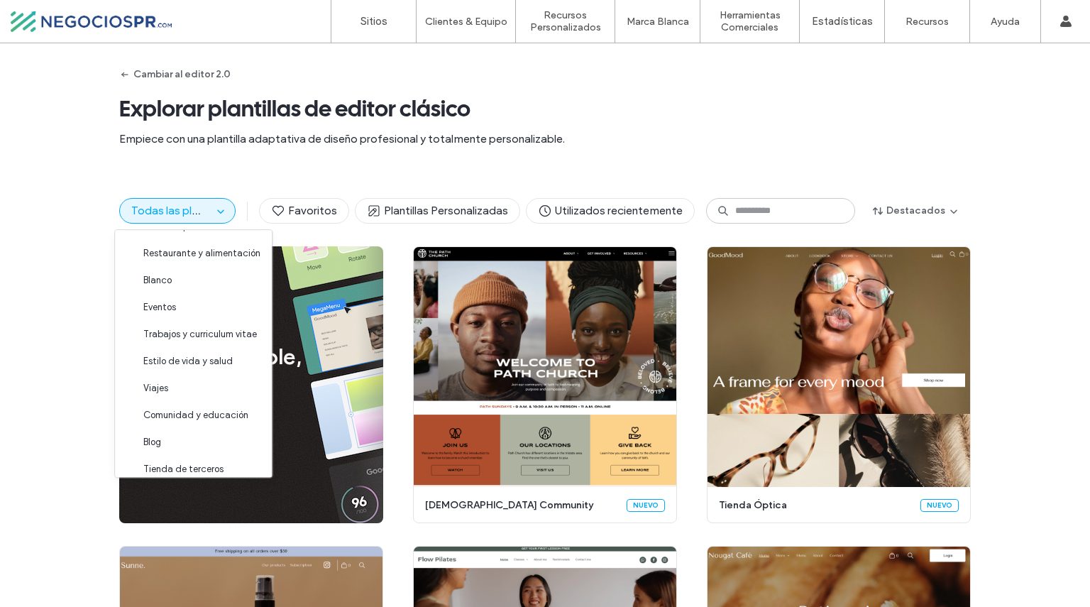
scroll to position [141, 0]
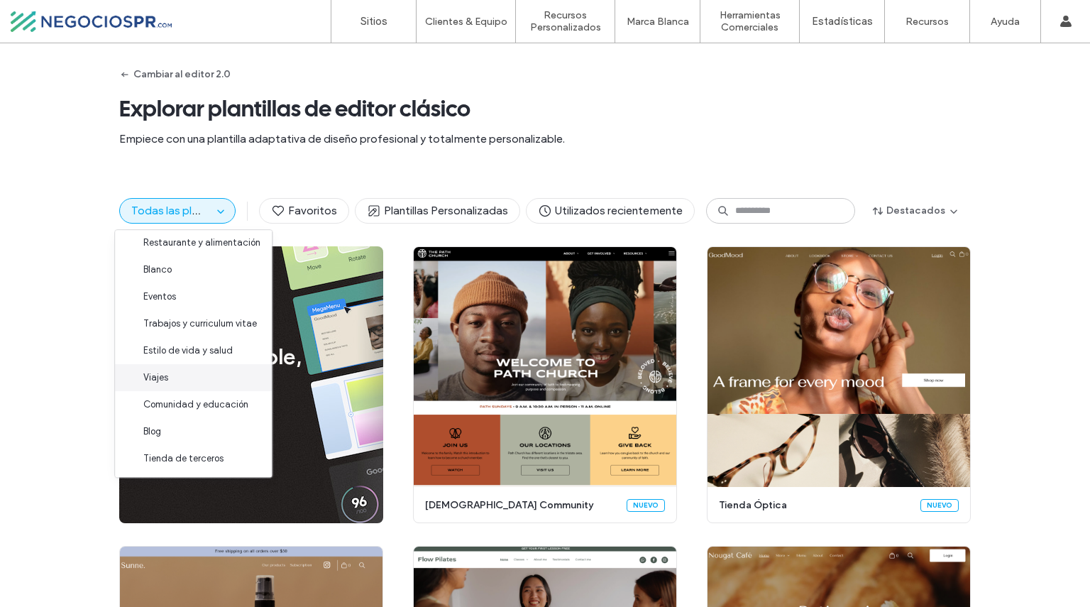
click at [192, 387] on div "Viajes" at bounding box center [193, 377] width 157 height 27
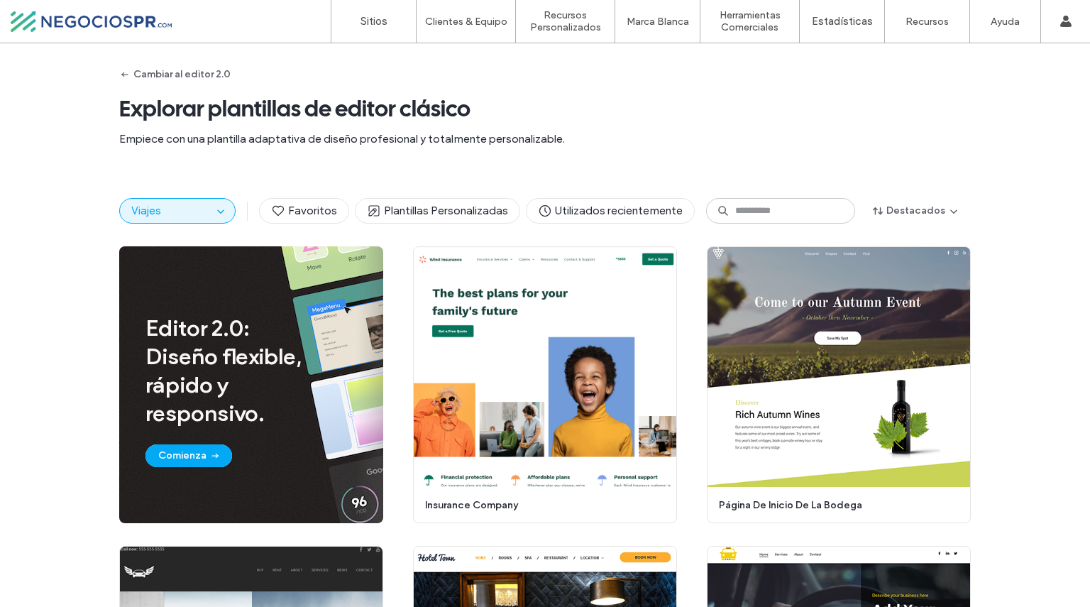
click at [209, 219] on div "Viajes" at bounding box center [177, 211] width 116 height 26
click at [215, 208] on icon "button" at bounding box center [220, 210] width 11 height 11
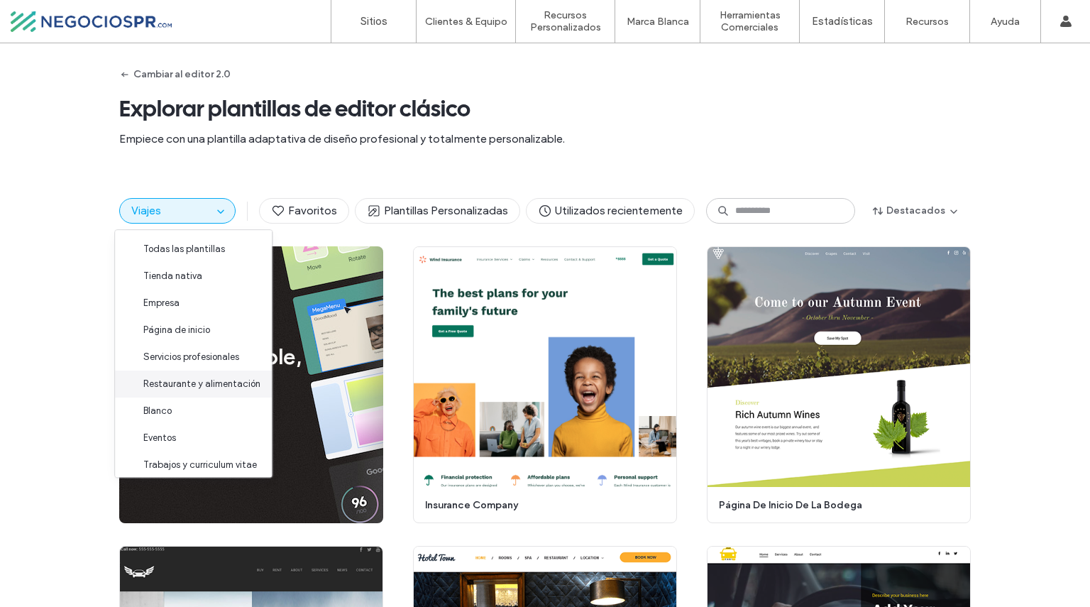
click at [213, 379] on span "Restaurante y alimentación" at bounding box center [201, 384] width 117 height 14
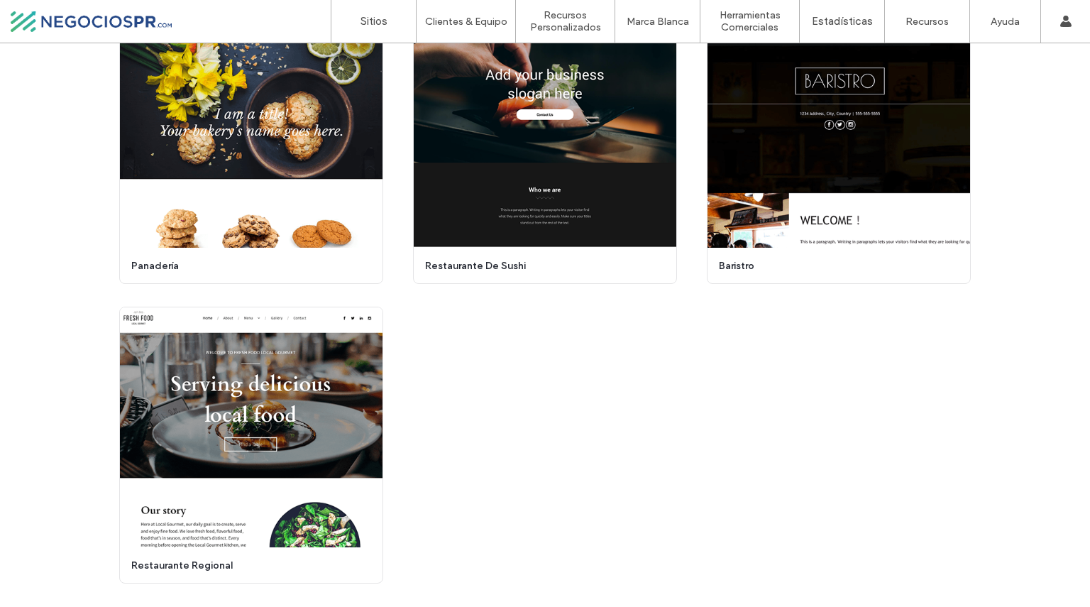
scroll to position [1136, 0]
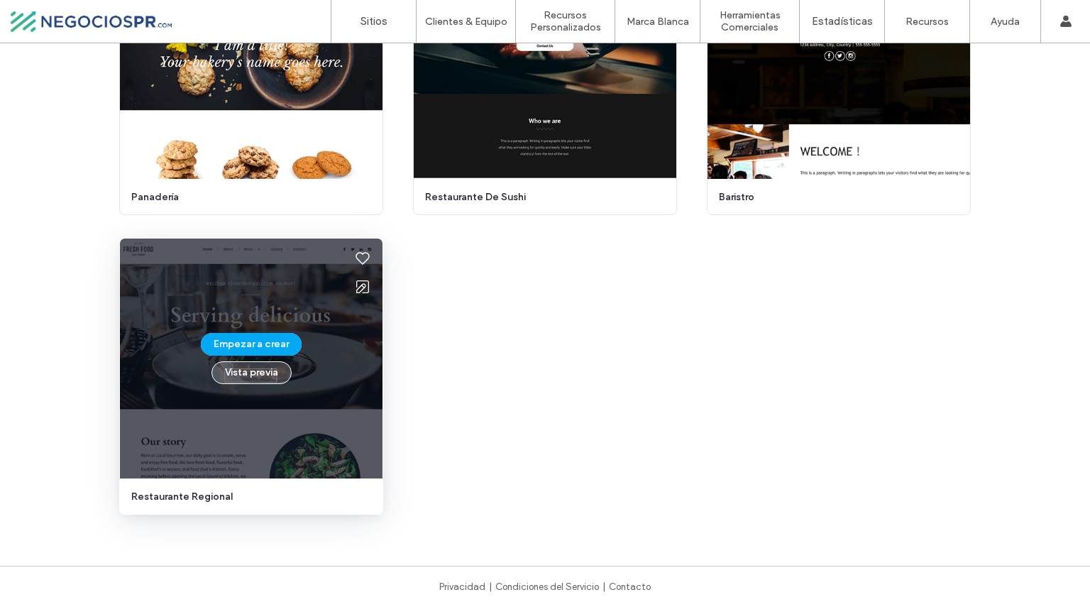
click at [246, 373] on button "Vista previa" at bounding box center [252, 372] width 80 height 23
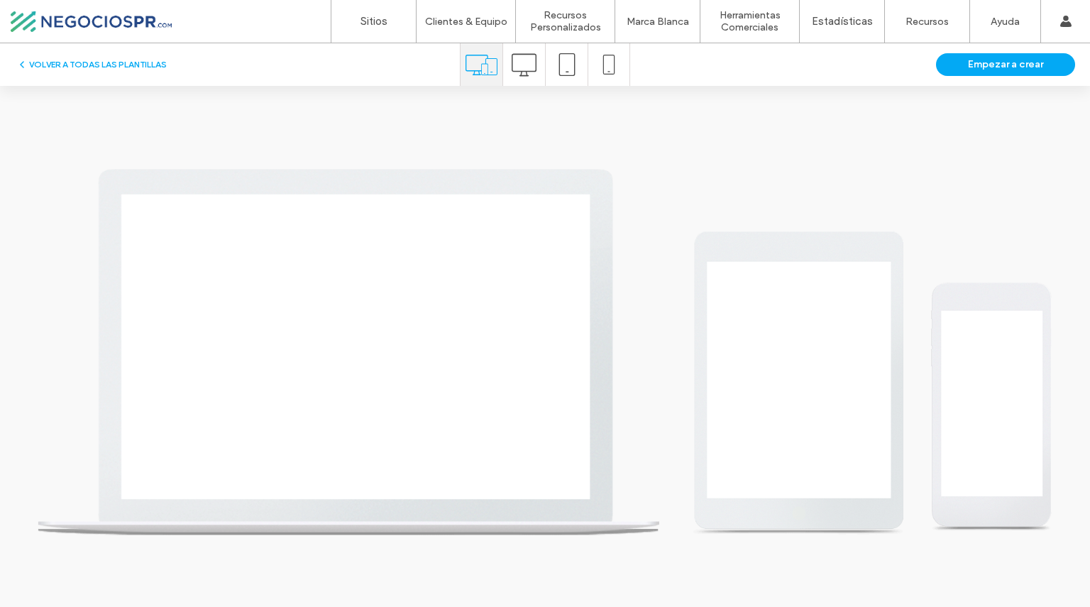
click at [525, 72] on icon at bounding box center [524, 65] width 25 height 25
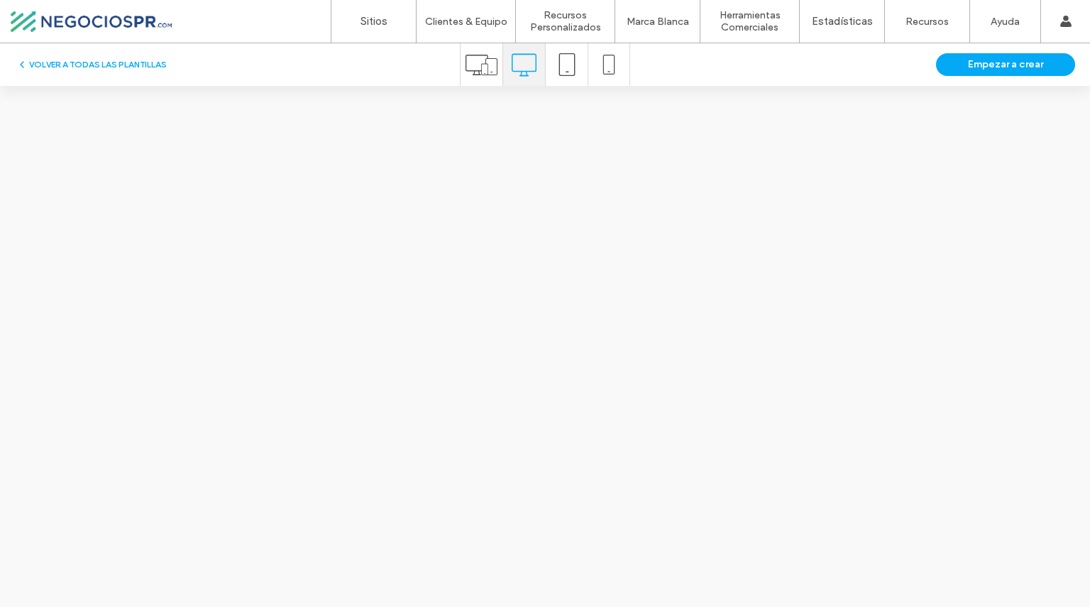
click at [569, 59] on icon at bounding box center [567, 64] width 23 height 23
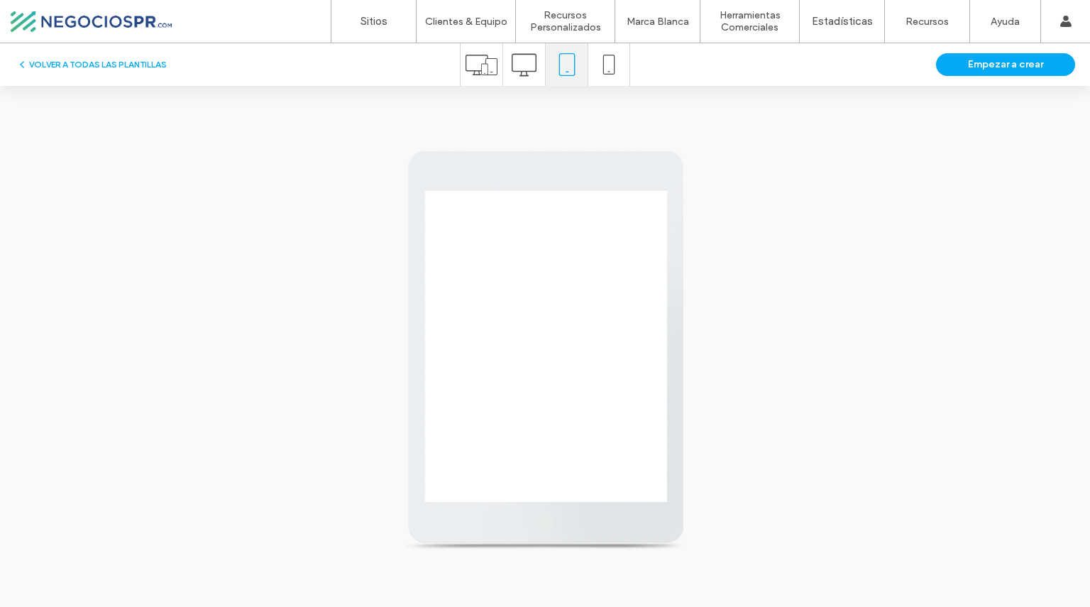
click at [525, 65] on icon at bounding box center [524, 65] width 25 height 25
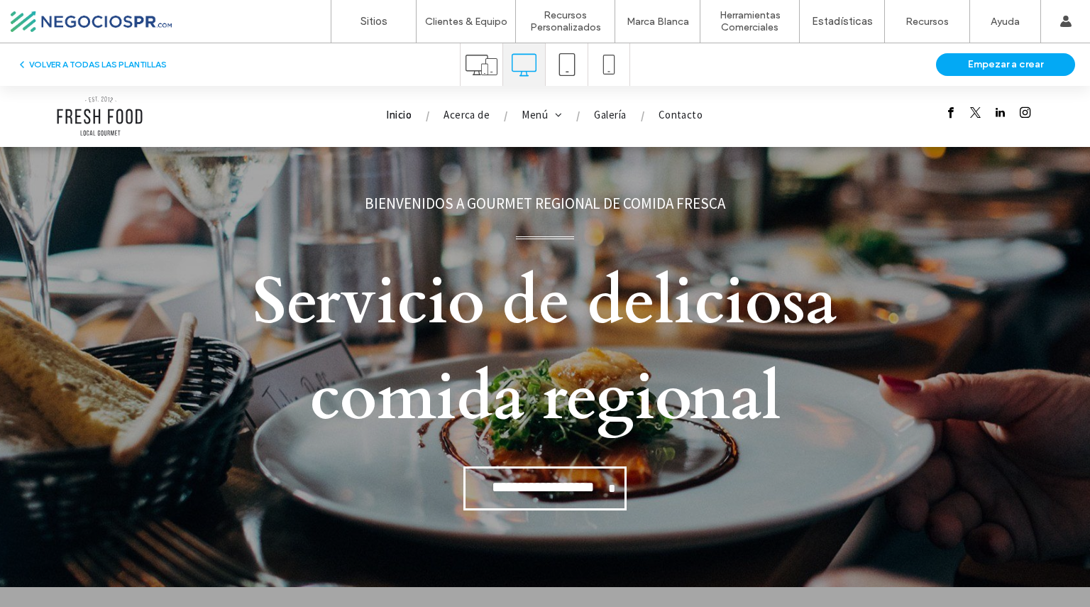
scroll to position [0, 0]
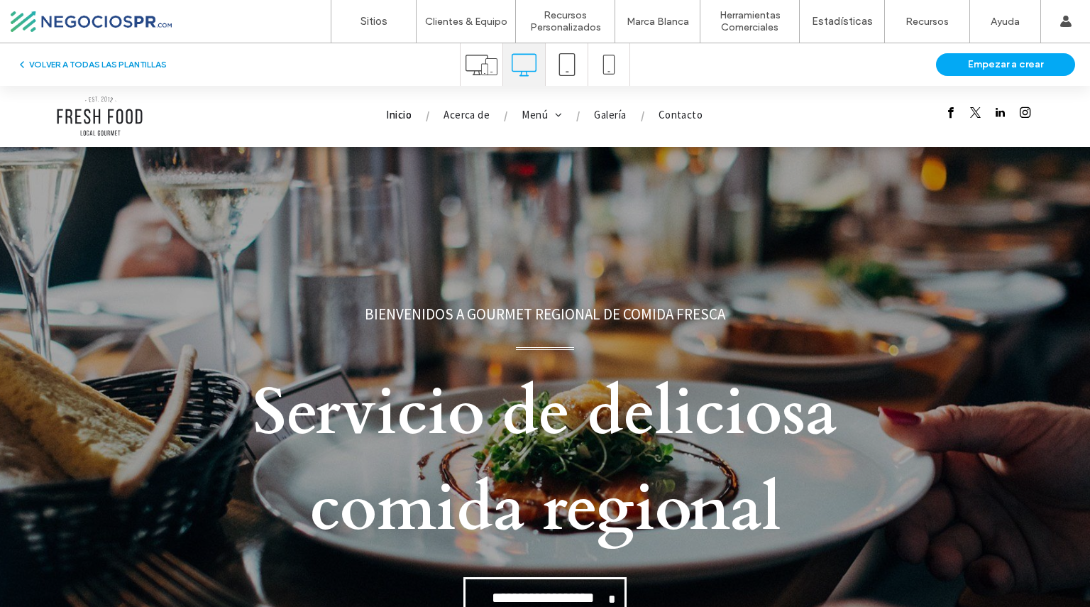
click at [92, 58] on button "VOLVER A TODAS LAS PLANTILLAS" at bounding box center [91, 64] width 150 height 17
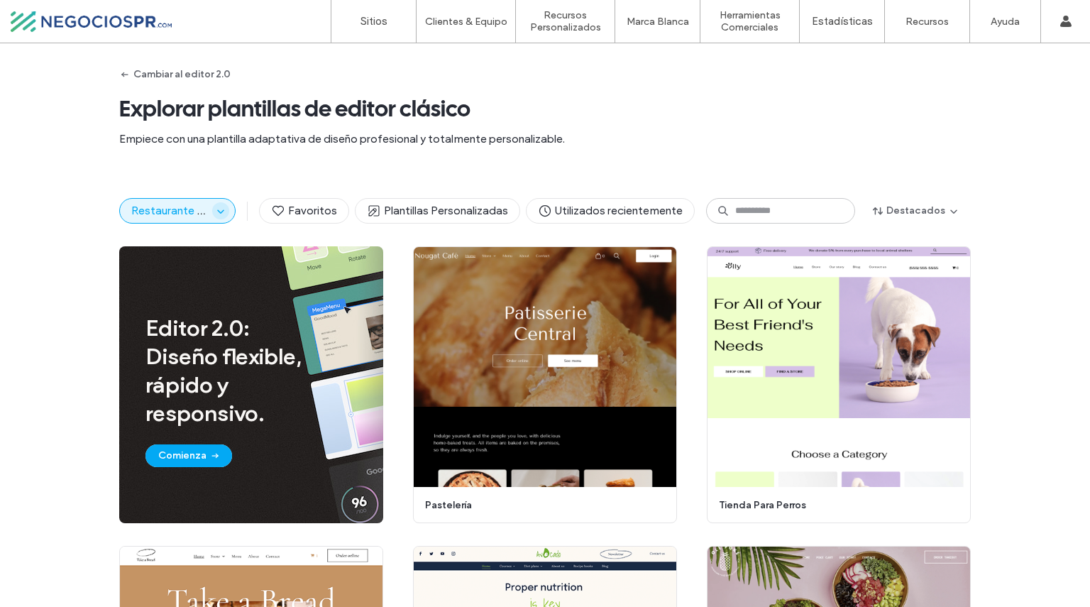
click at [215, 215] on icon "button" at bounding box center [220, 210] width 11 height 11
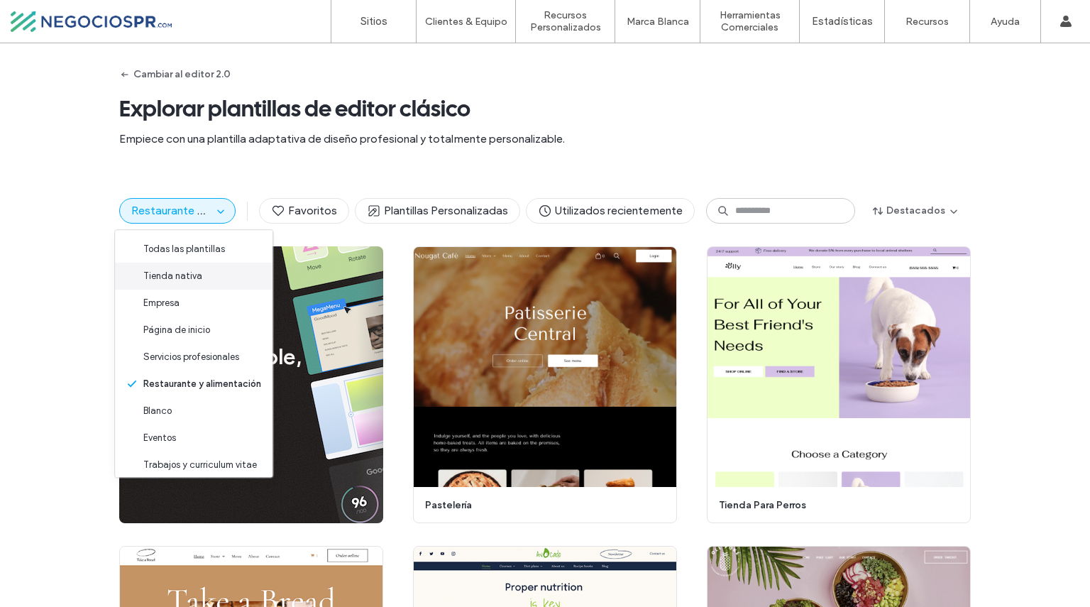
click at [186, 275] on span "Tienda nativa" at bounding box center [172, 276] width 59 height 14
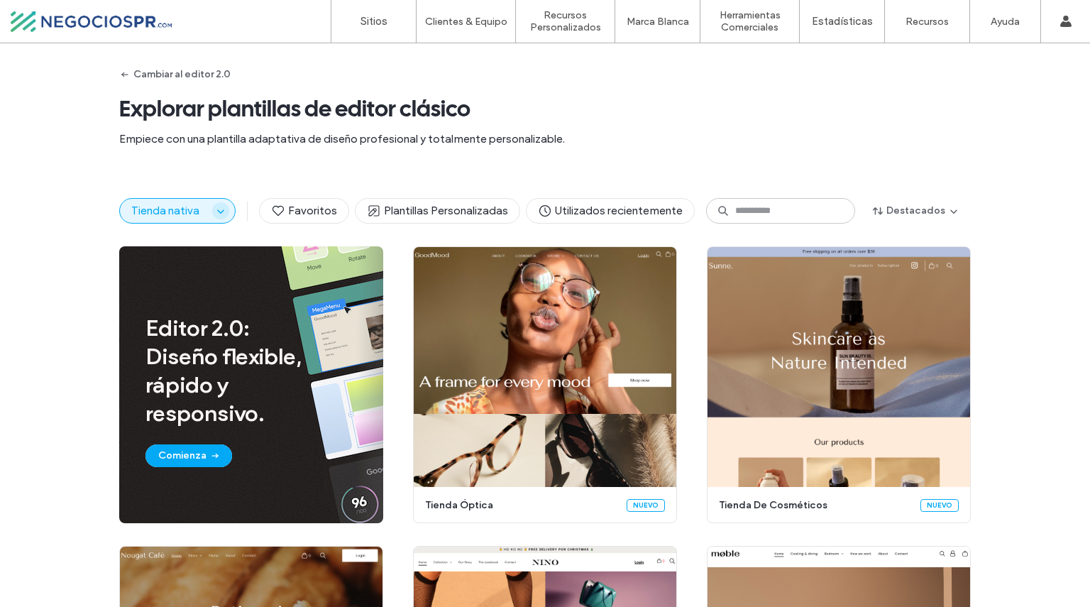
click at [219, 214] on icon "button" at bounding box center [220, 210] width 11 height 11
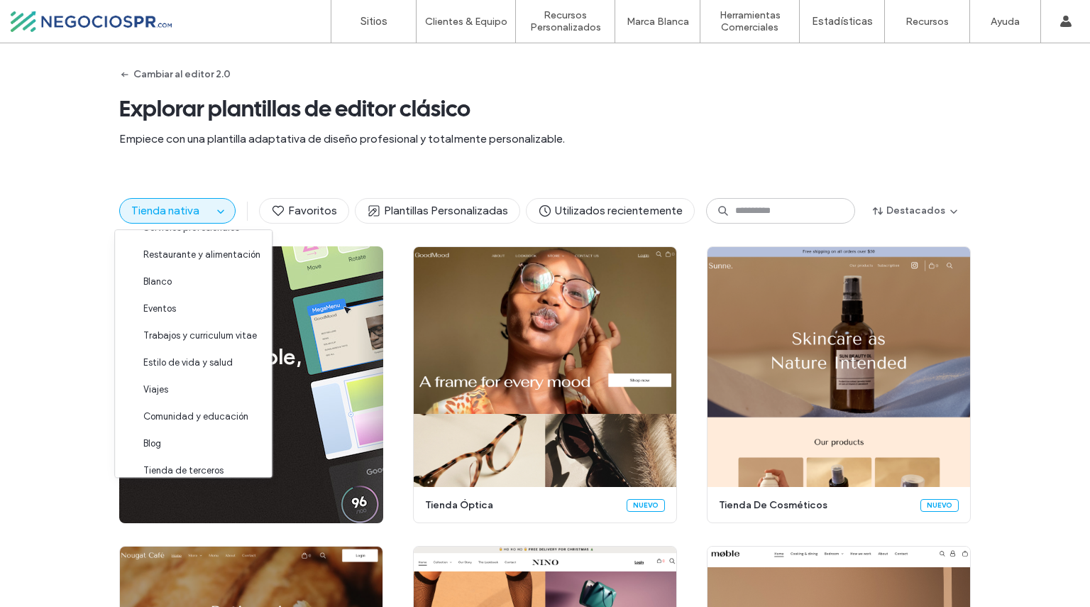
scroll to position [141, 0]
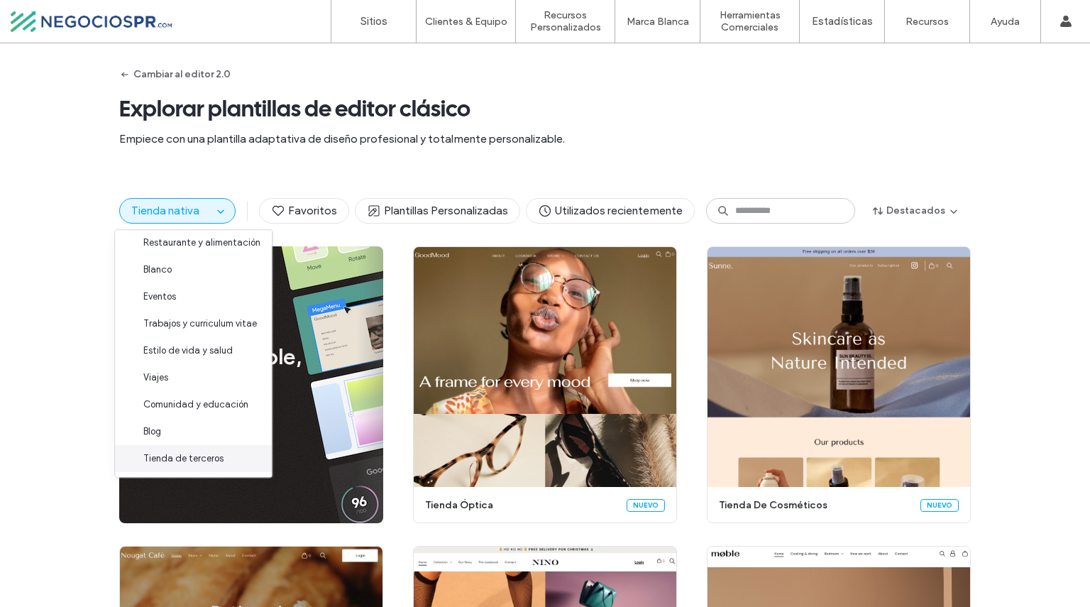
click at [197, 457] on span "Tienda de terceros" at bounding box center [183, 458] width 80 height 14
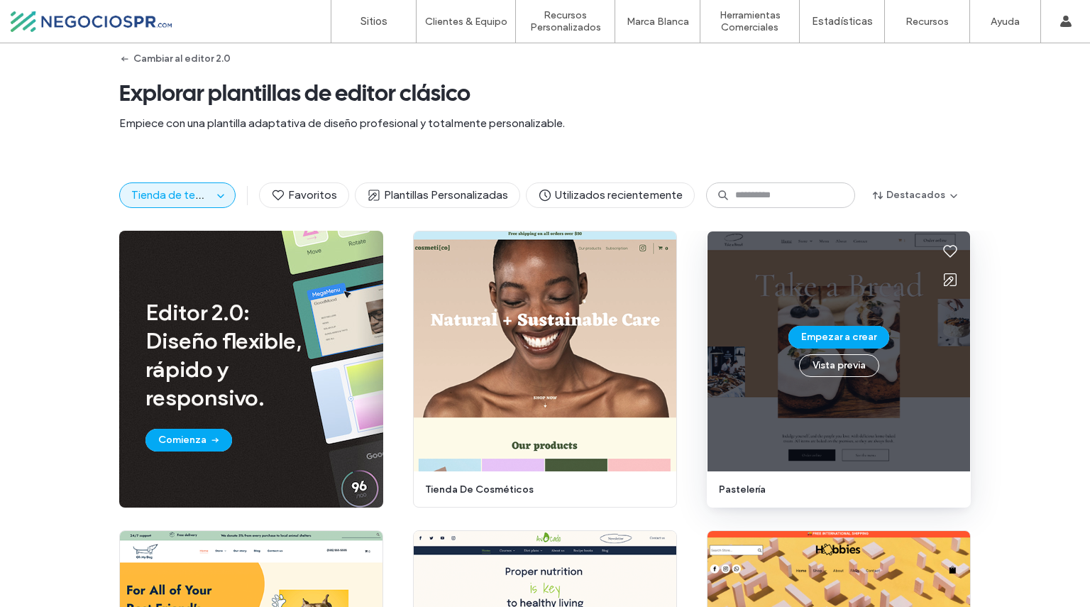
scroll to position [14, 0]
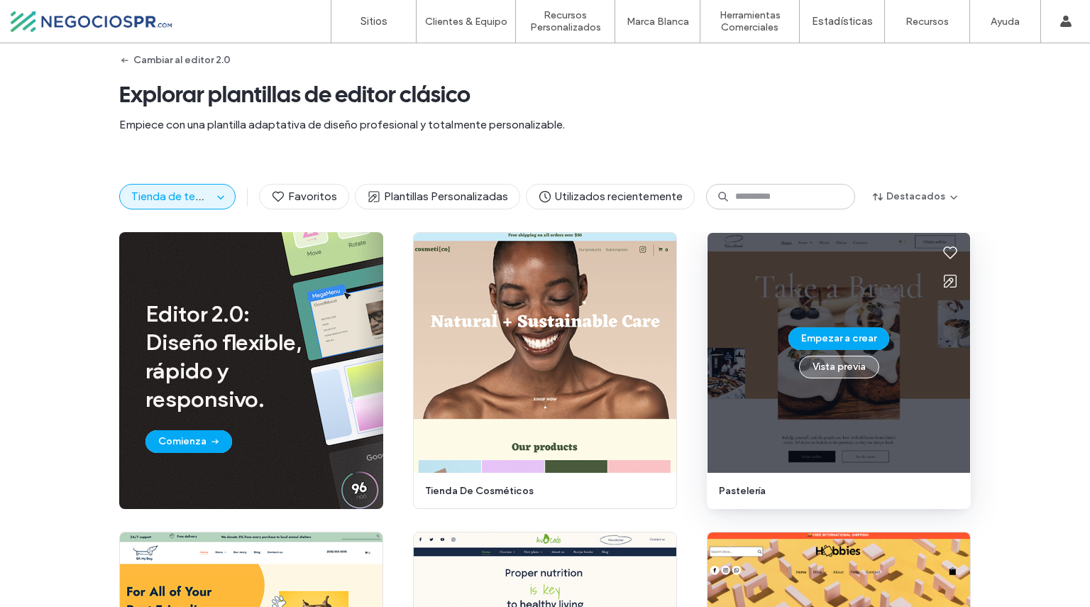
click at [835, 367] on button "Vista previa" at bounding box center [839, 367] width 80 height 23
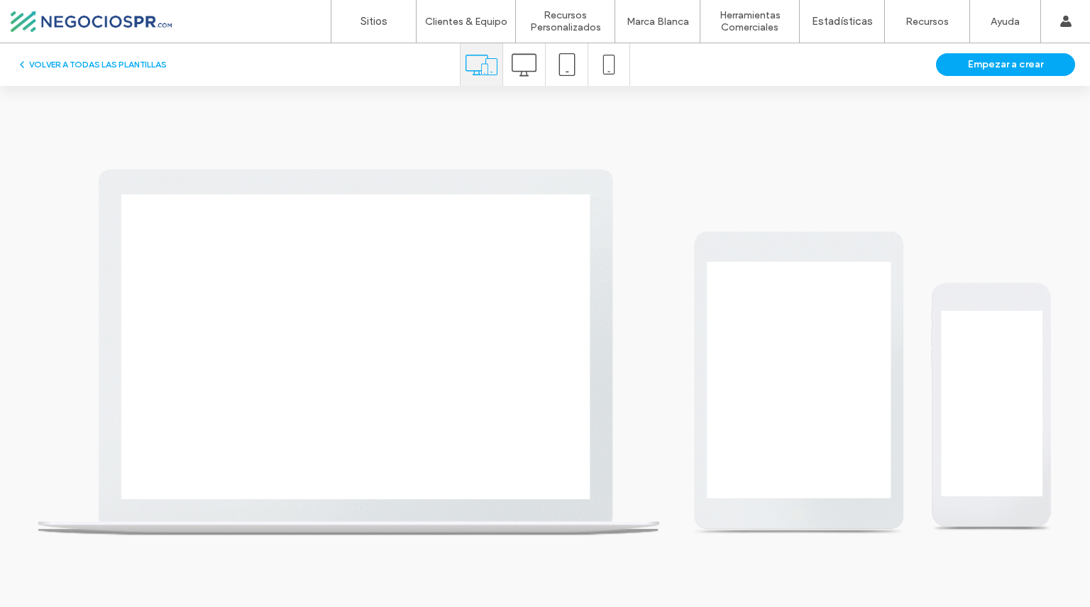
click at [537, 61] on div at bounding box center [524, 64] width 42 height 43
click at [518, 65] on icon at bounding box center [524, 65] width 25 height 25
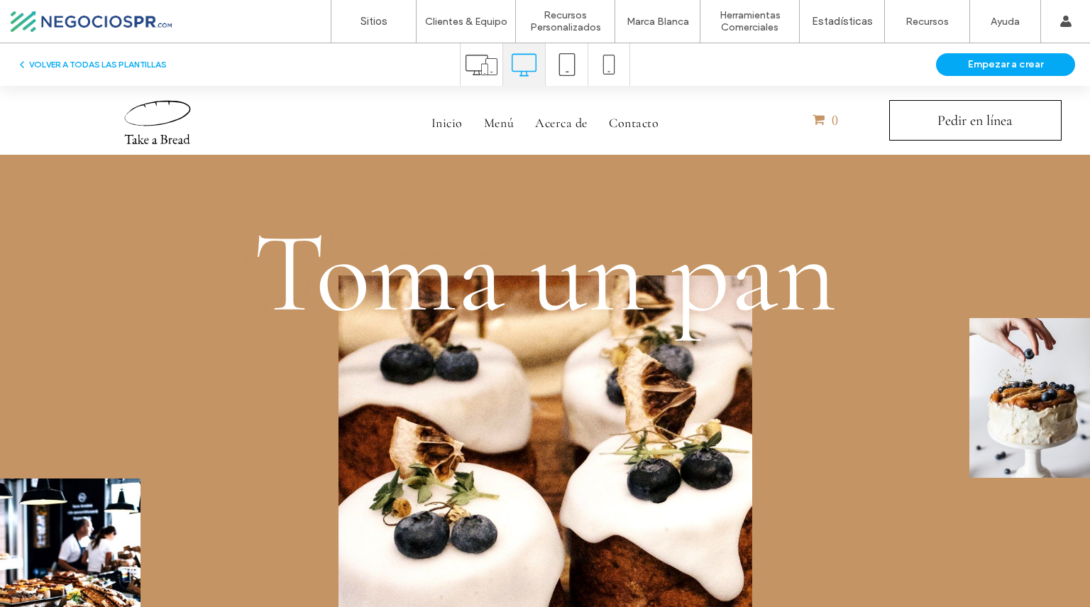
scroll to position [3, 0]
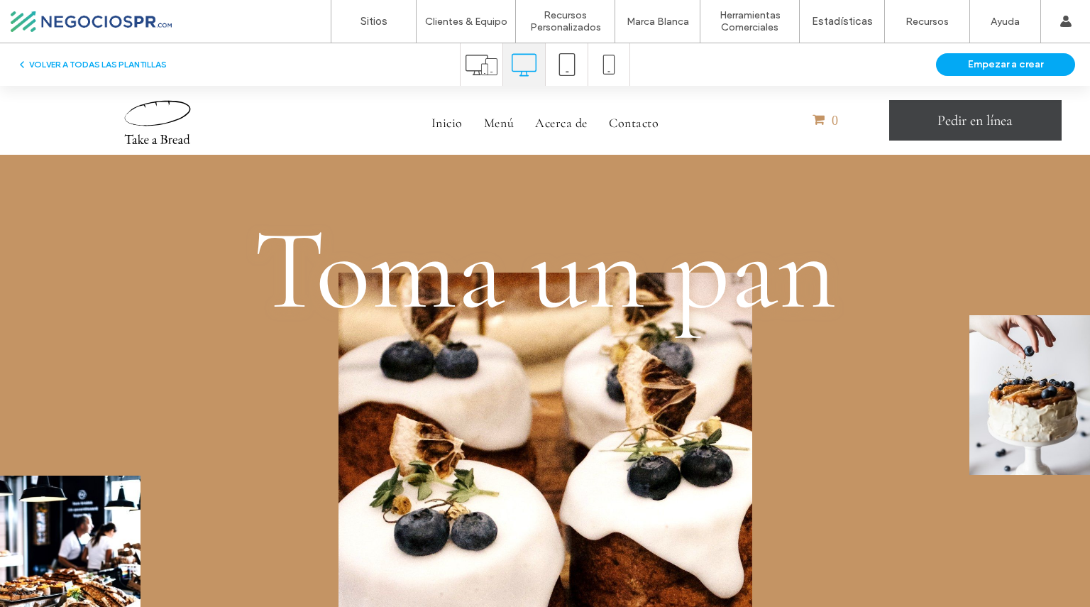
click at [973, 117] on span "Pedir en línea" at bounding box center [975, 121] width 75 height 40
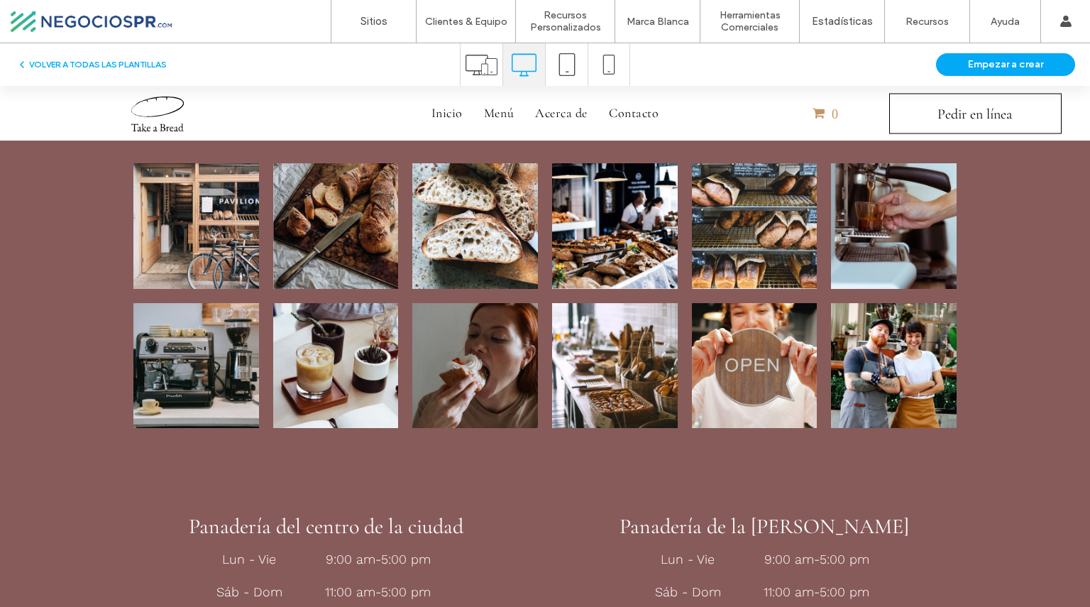
scroll to position [3027, 0]
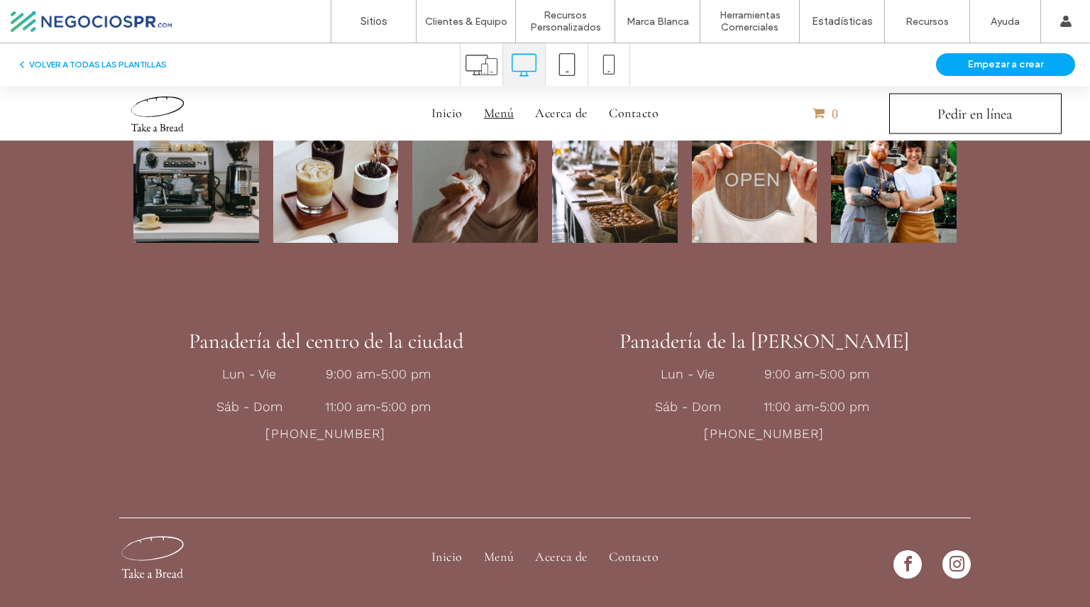
click at [494, 110] on span "Menú" at bounding box center [499, 114] width 30 height 26
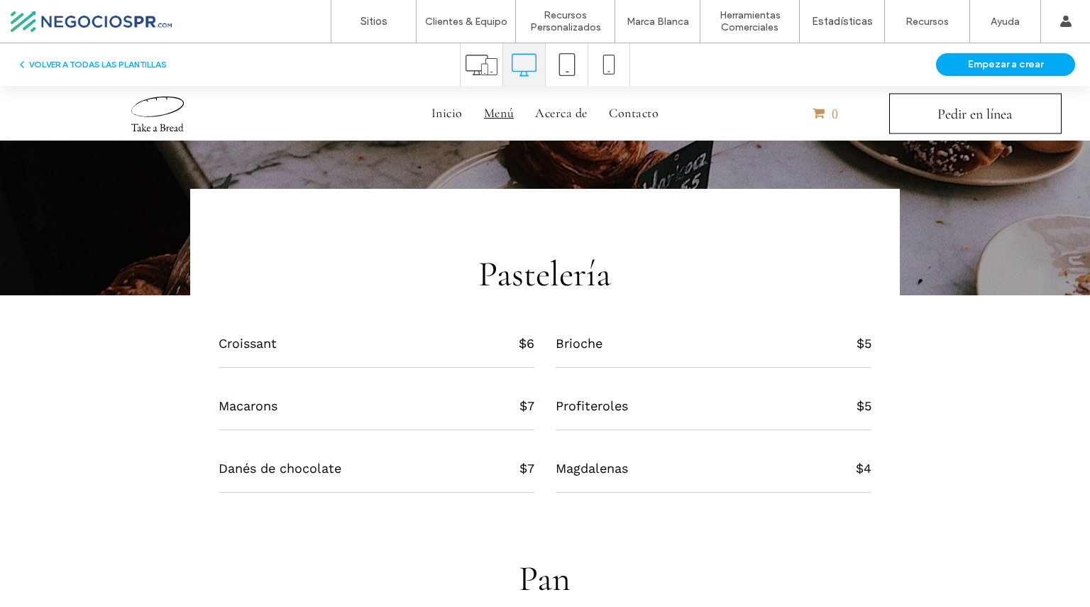
scroll to position [221, 0]
click at [265, 344] on div "Croissant" at bounding box center [344, 343] width 250 height 26
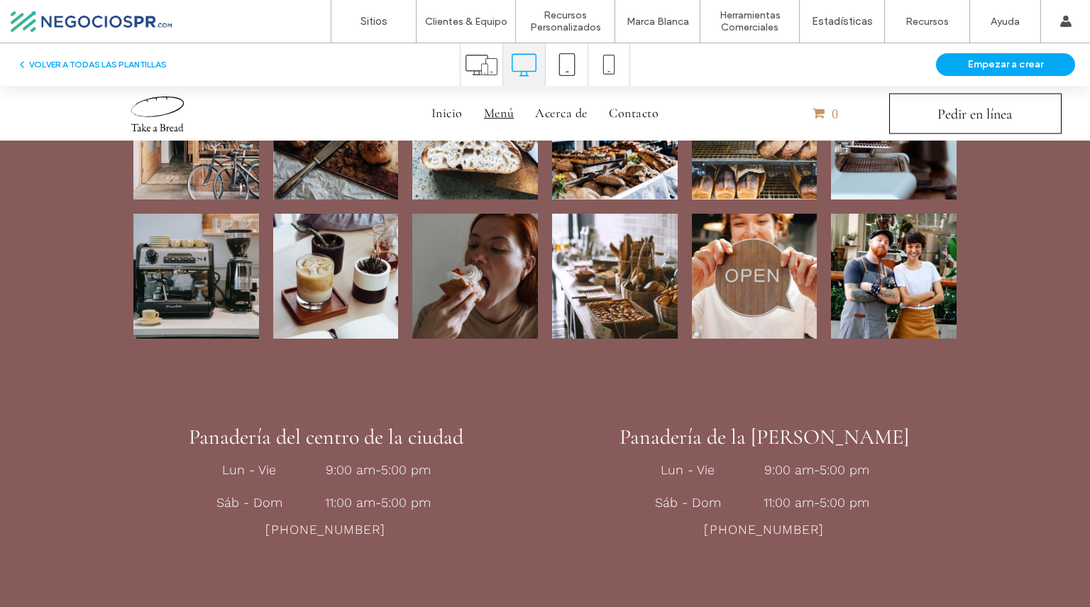
scroll to position [1855, 0]
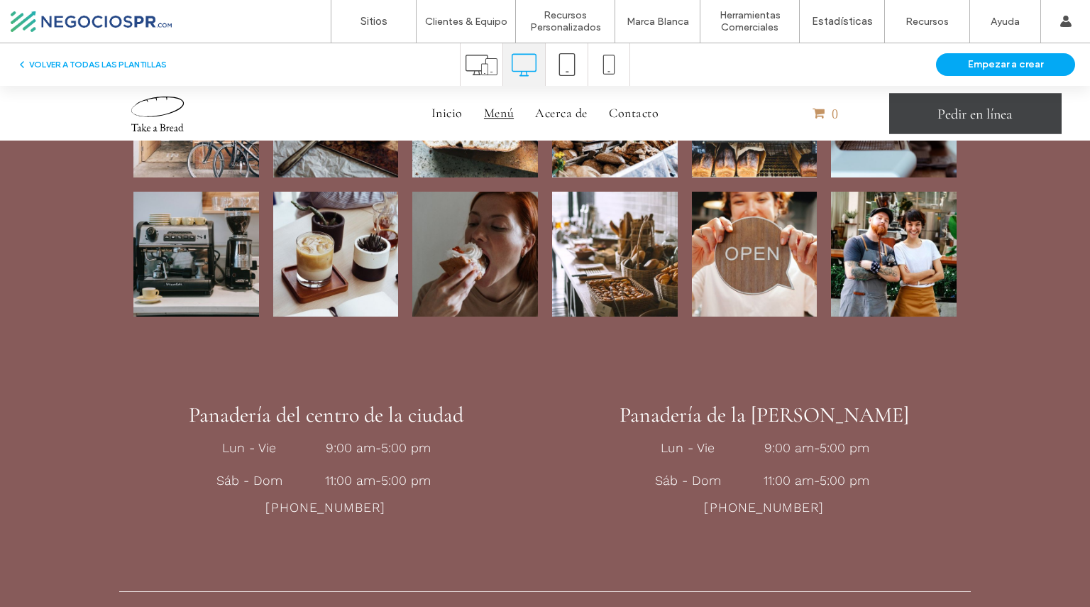
click at [948, 120] on span "Pedir en línea" at bounding box center [975, 114] width 75 height 40
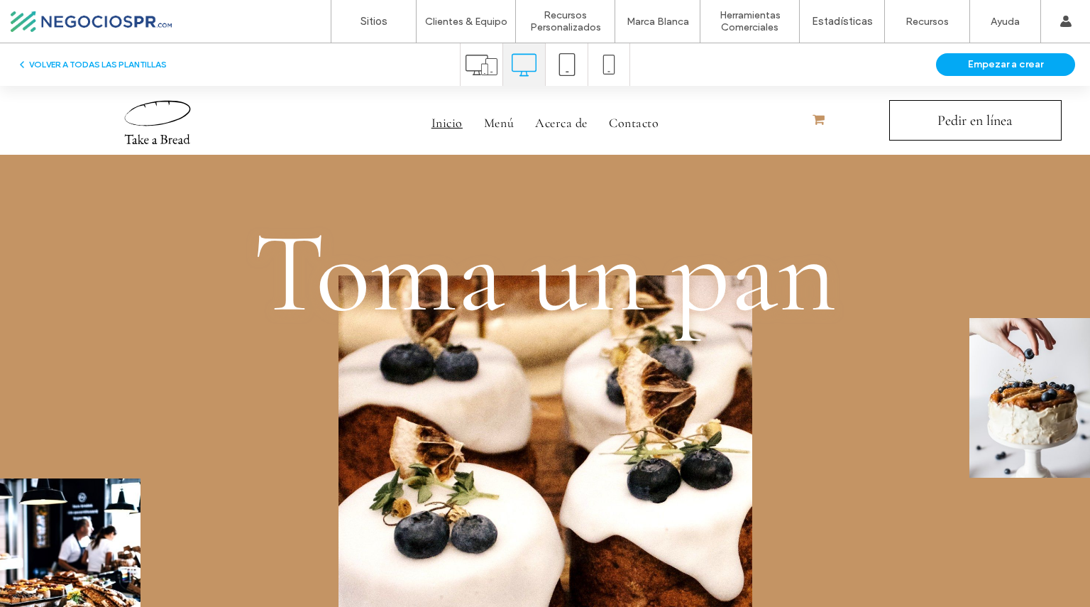
scroll to position [813, 0]
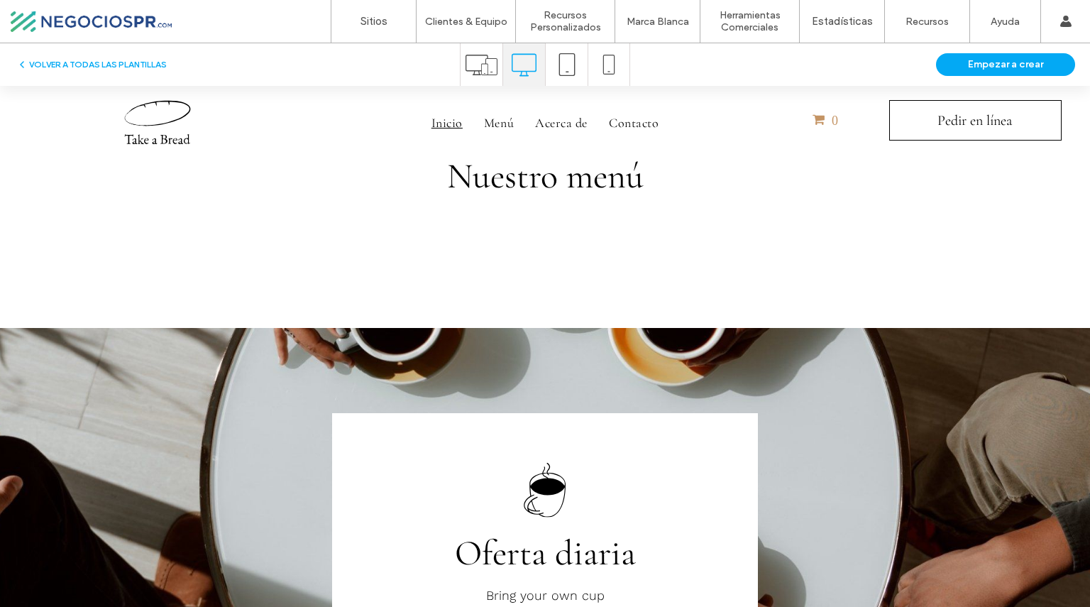
click at [450, 285] on div "Nuestro menú View more" at bounding box center [545, 241] width 1090 height 173
click at [520, 239] on div "Nuestro menú View more" at bounding box center [545, 199] width 852 height 88
click at [576, 251] on div "Nuestro menú View more" at bounding box center [545, 241] width 1090 height 173
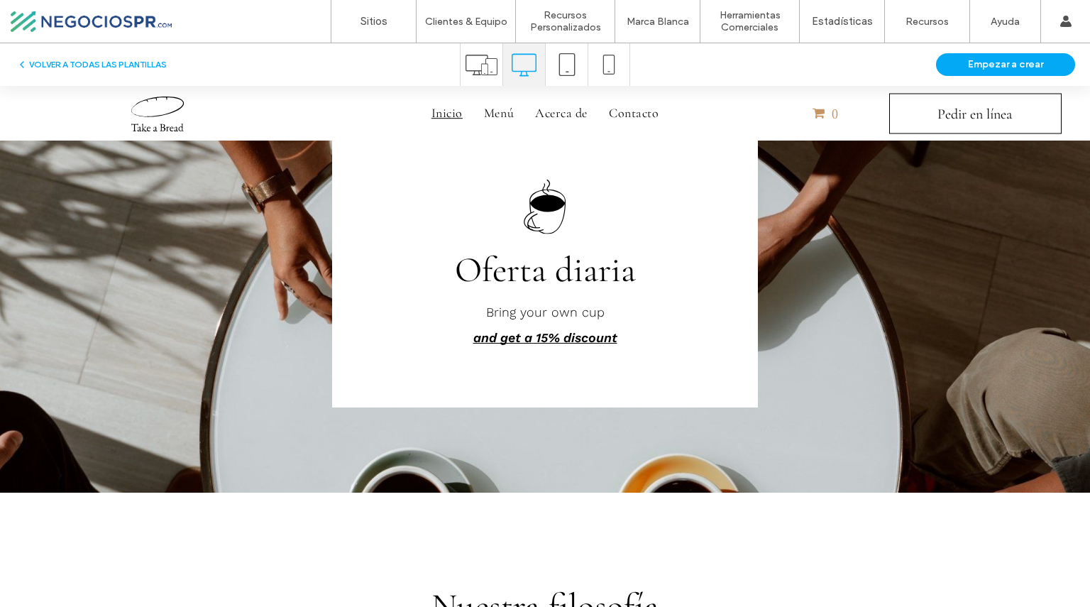
scroll to position [1041, 0]
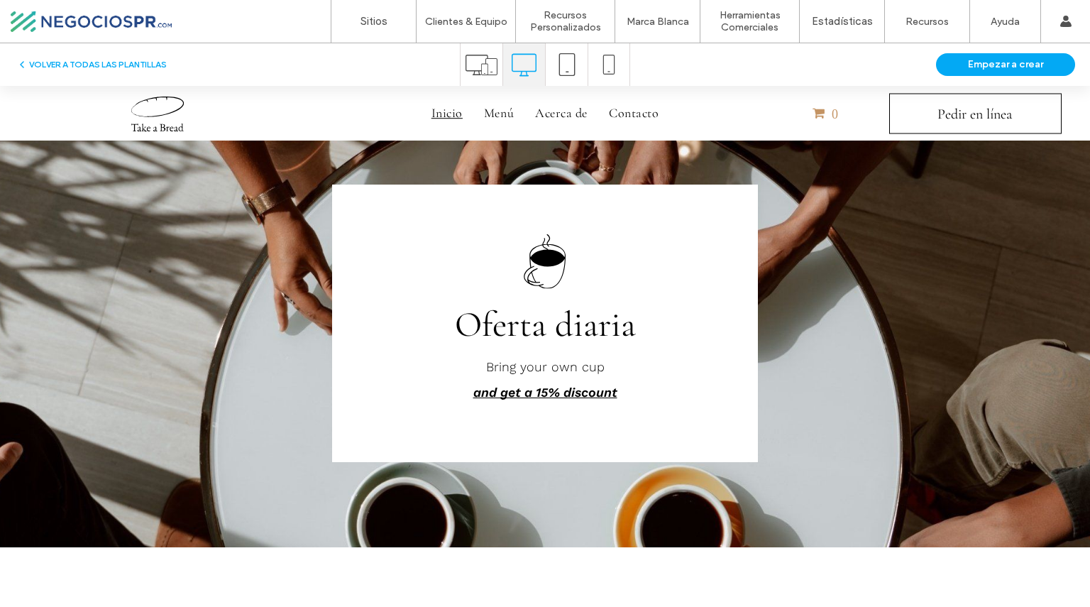
click at [538, 319] on span "Oferta diaria" at bounding box center [545, 324] width 181 height 43
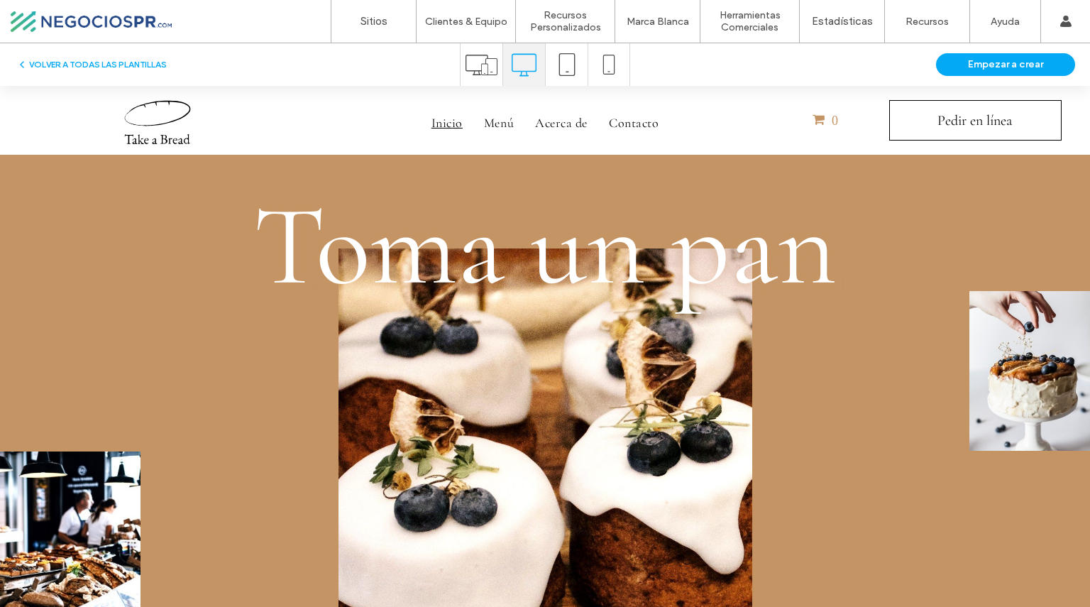
scroll to position [0, 0]
